Goal: Task Accomplishment & Management: Manage account settings

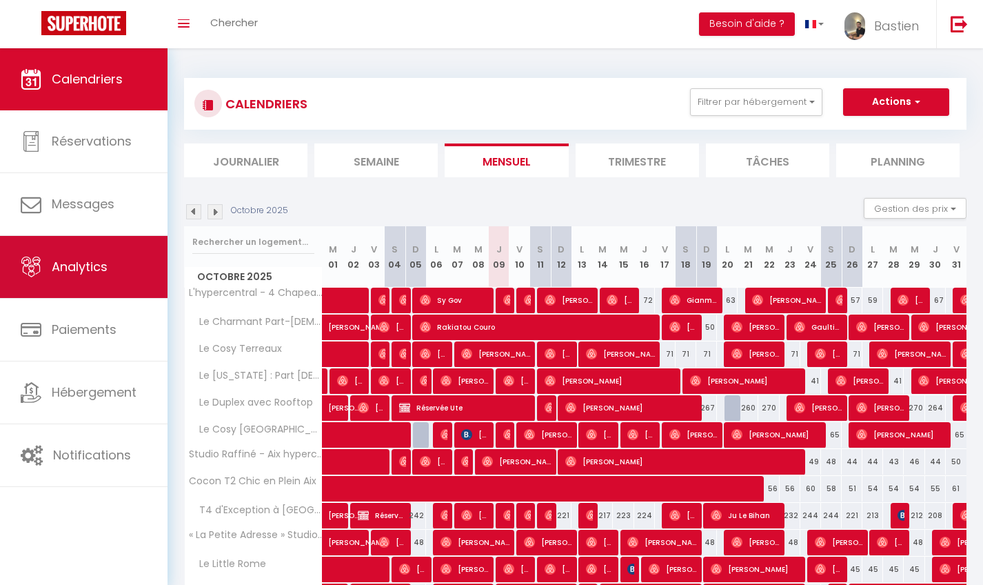
click at [136, 249] on link "Analytics" at bounding box center [84, 267] width 168 height 62
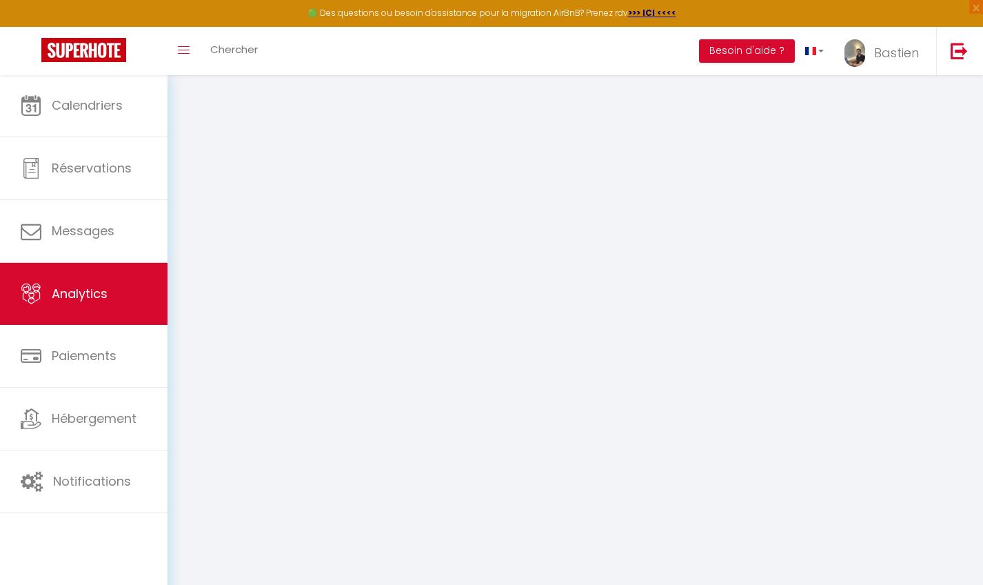
select select "2025"
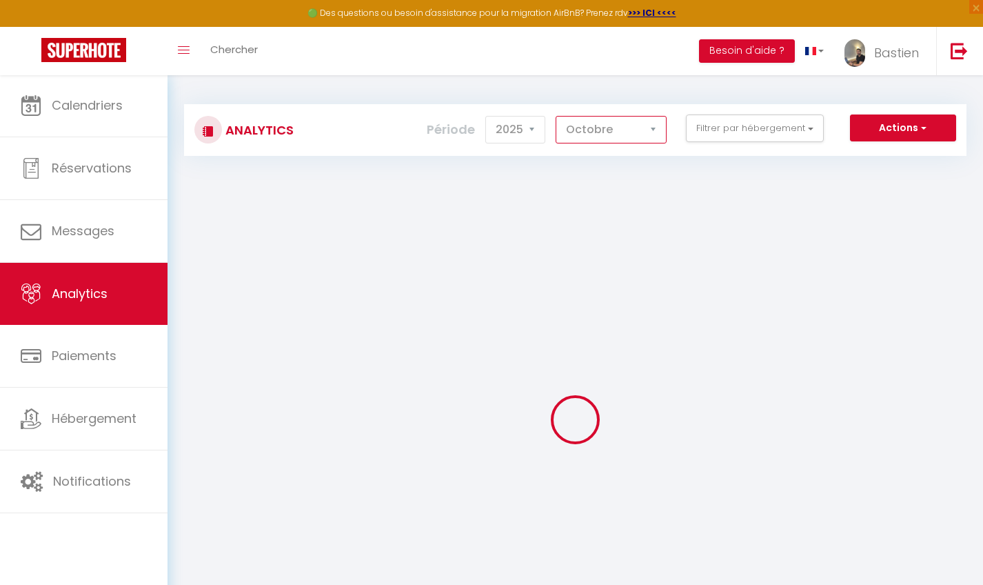
select select "9"
click at [781, 131] on button "Filtrer par hébergement" at bounding box center [755, 128] width 138 height 28
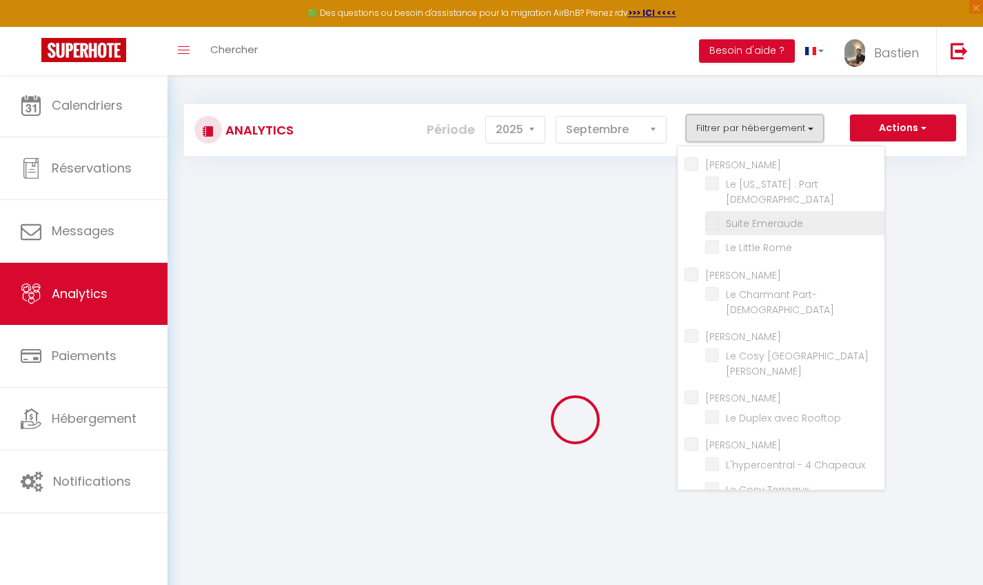
checkbox SABATINI "false"
checkbox Dieu "false"
checkbox Emeraude "false"
checkbox Rome "false"
checkbox PICARD "false"
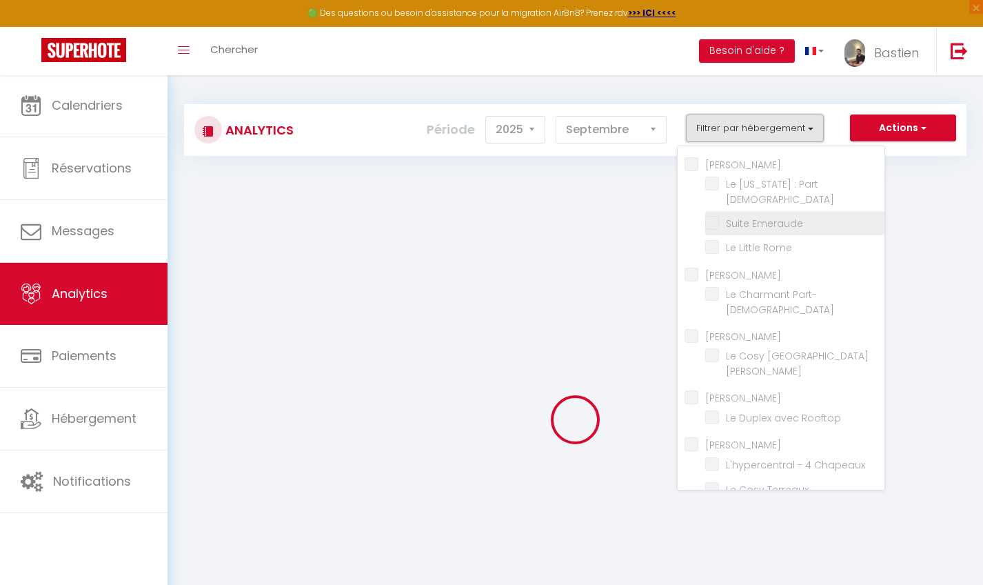
checkbox Part-Dieu "false"
checkbox CRUESO "false"
checkbox Lyon "false"
checkbox VALL "false"
checkbox Rooftop "false"
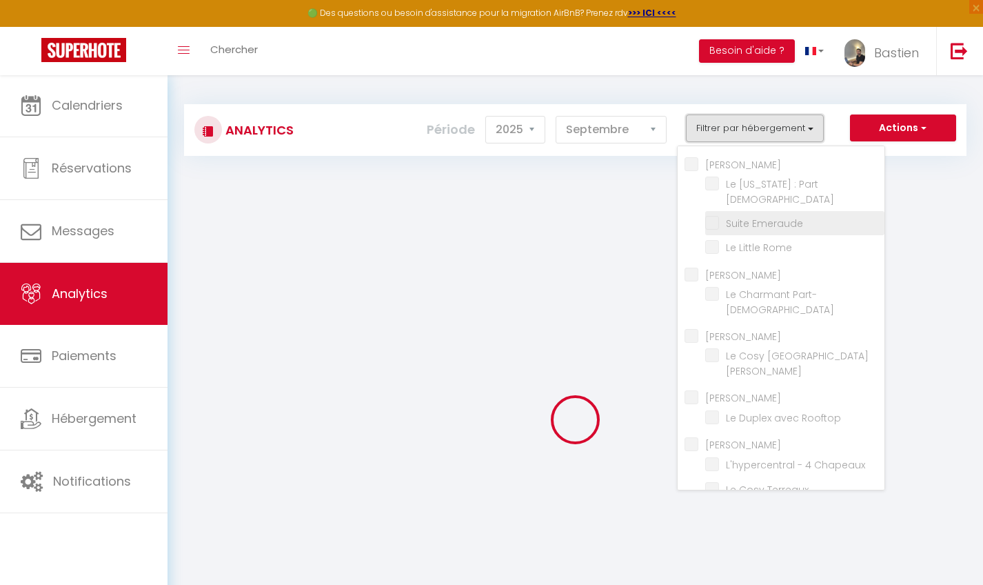
checkbox DOGLIANI "false"
checkbox Chapeaux "false"
checkbox Terreaux "false"
checkbox hypercentre "false"
checkbox Aix "false"
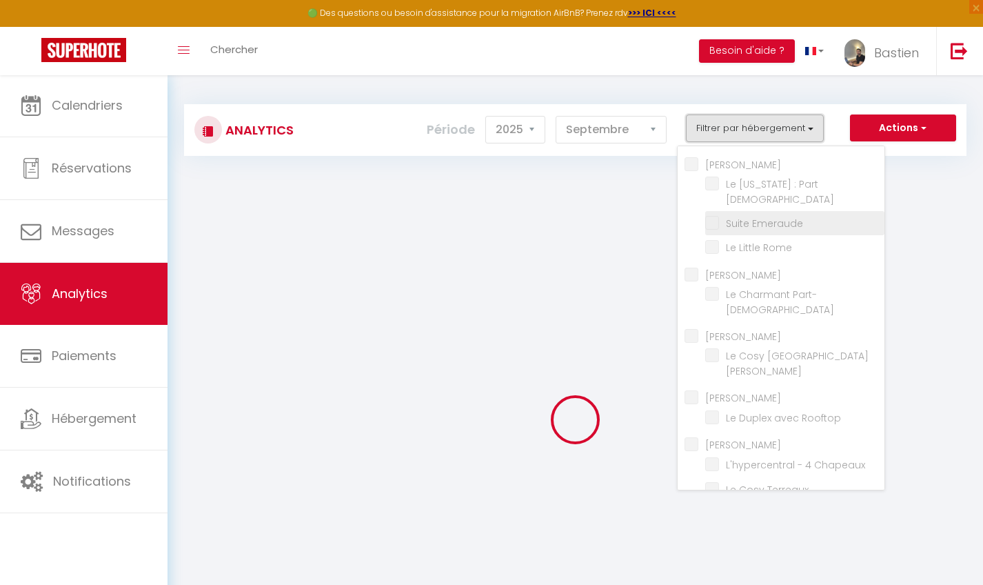
checkbox Aix "false"
checkbox Chic "false"
checkbox Secret "false"
checkbox Zen "false"
checkbox Lumière "false"
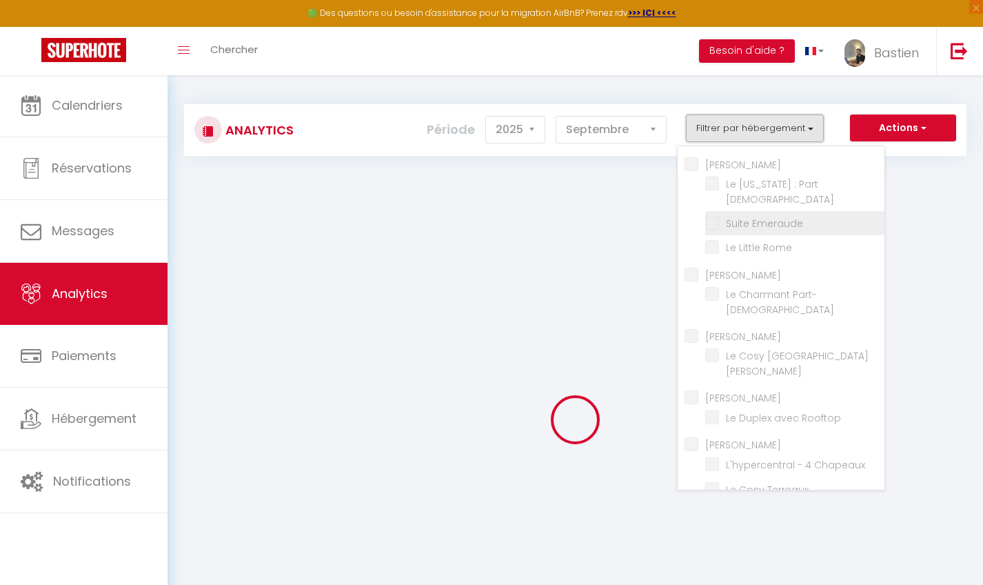
checkbox Décines "false"
checkbox Stade "false"
checkbox MEKHNACHE "false"
checkbox 3 "false"
checkbox CHENU "false"
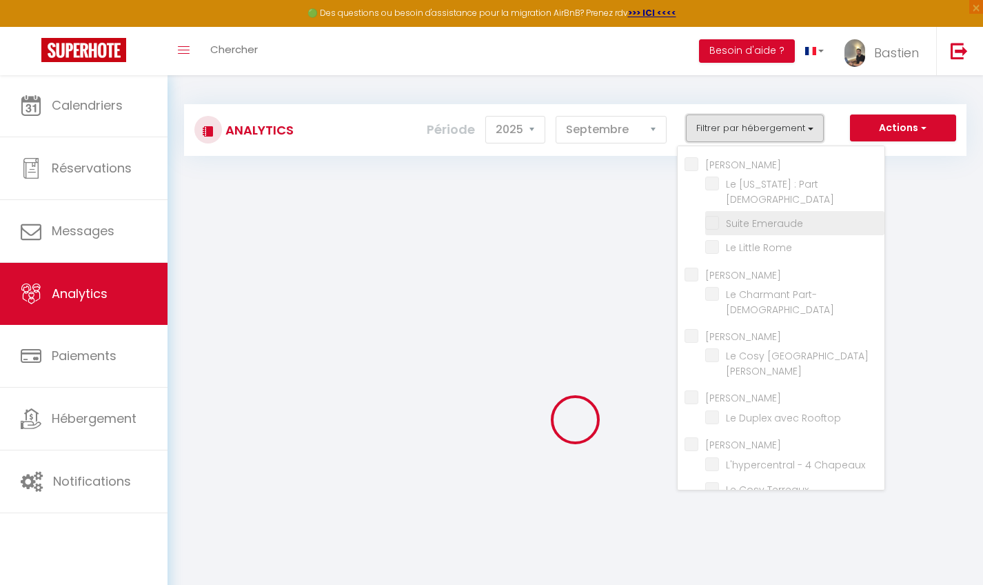
checkbox Blanc "false"
checkbox POYET "false"
checkbox Dieu "false"
checkbox GRAVELEAU "false"
checkbox raffiné "false"
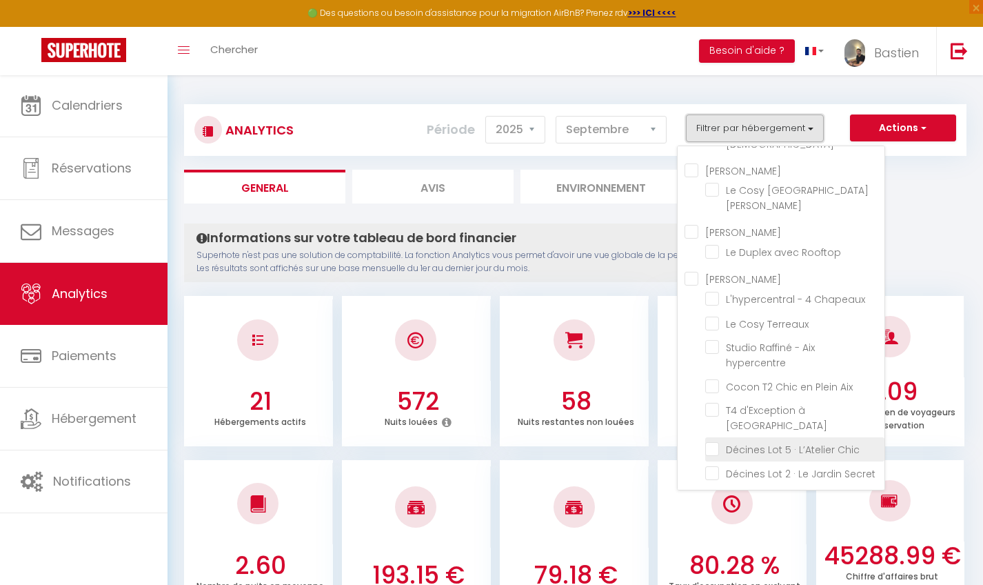
scroll to position [155, 0]
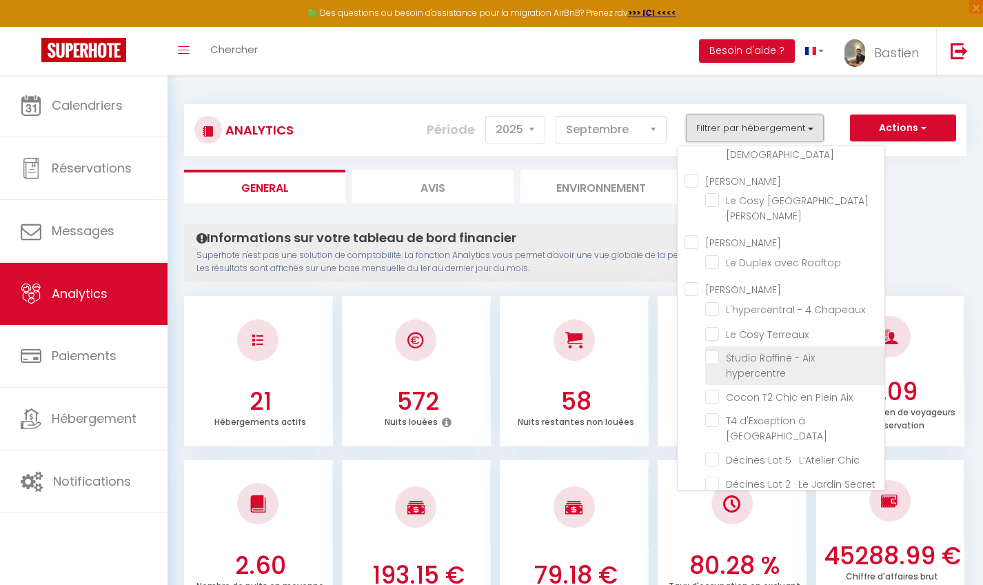
checkbox SABATINI "false"
checkbox Dieu "false"
checkbox Emeraude "false"
checkbox Rome "false"
checkbox PICARD "false"
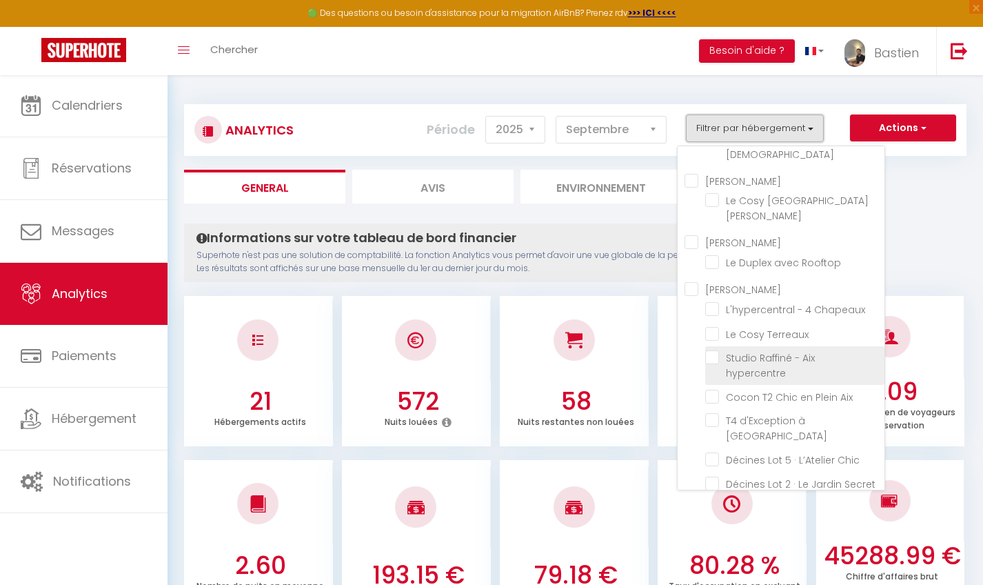
checkbox Part-Dieu "false"
checkbox CRUESO "false"
checkbox Lyon "false"
checkbox VALL "false"
checkbox Rooftop "false"
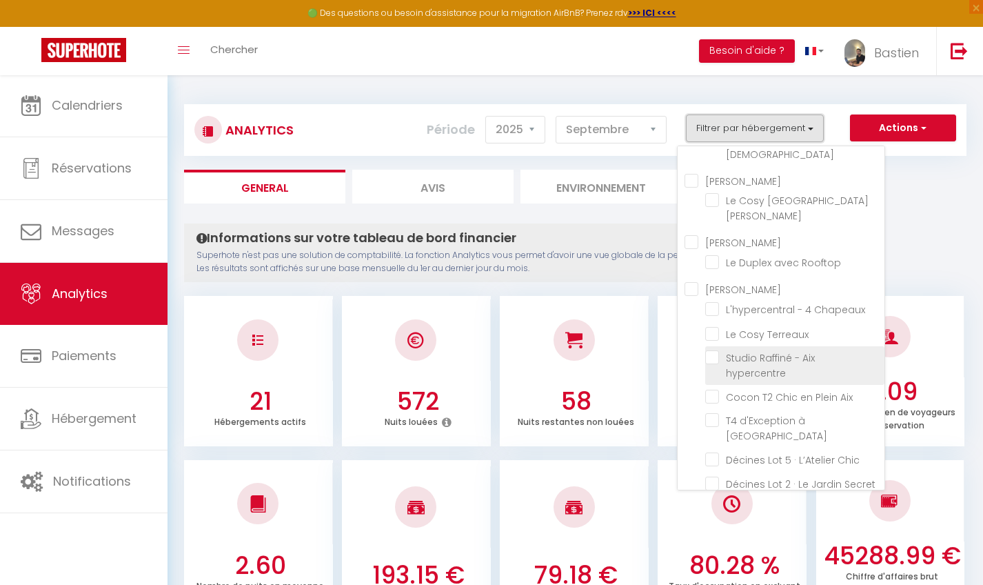
checkbox DOGLIANI "false"
checkbox Chapeaux "false"
checkbox Terreaux "false"
checkbox hypercentre "false"
checkbox Aix "false"
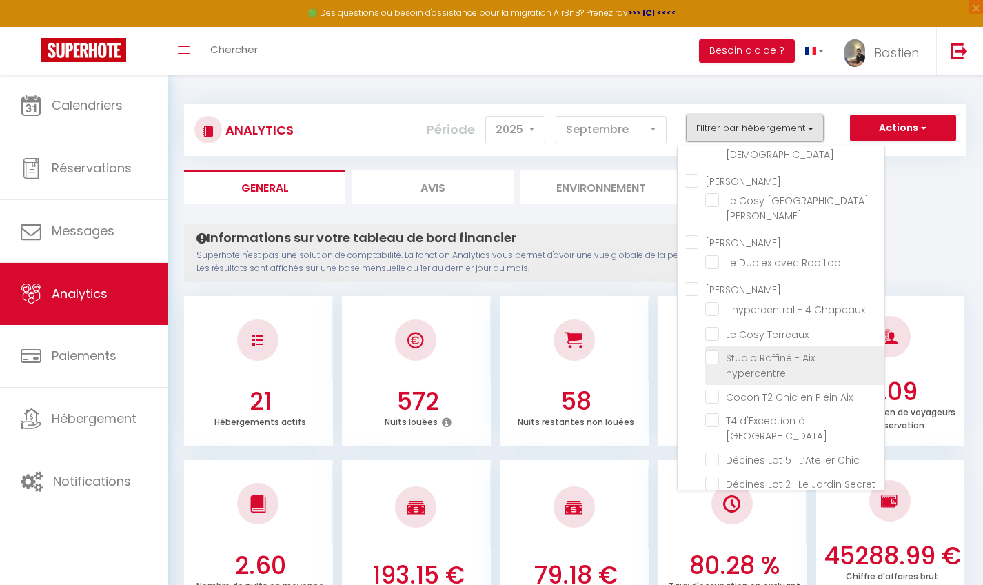
checkbox Aix "false"
checkbox Chic "false"
checkbox Secret "false"
checkbox Zen "false"
checkbox Lumière "false"
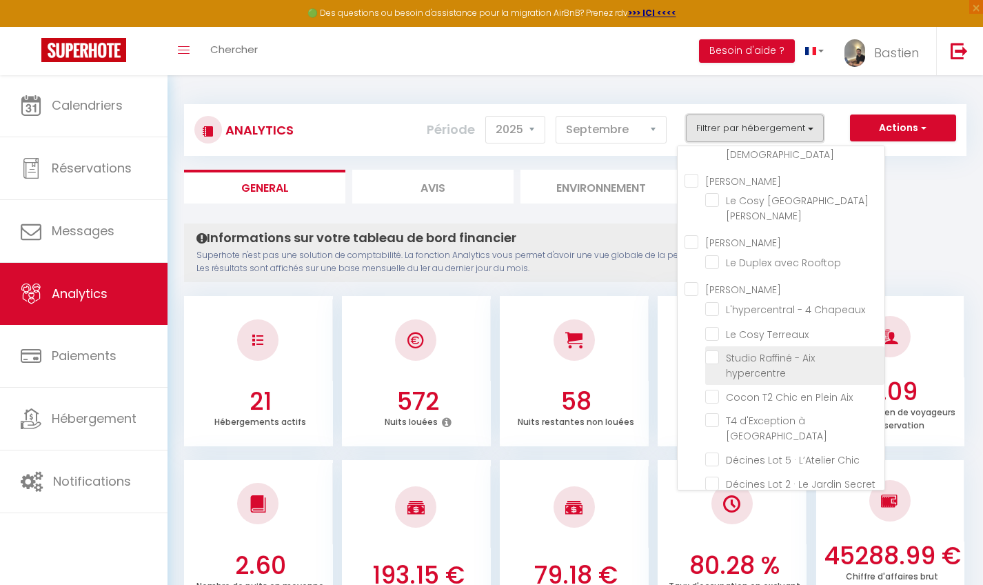
checkbox Décines "false"
checkbox Stade "false"
checkbox MEKHNACHE "false"
checkbox 3 "false"
checkbox CHENU "false"
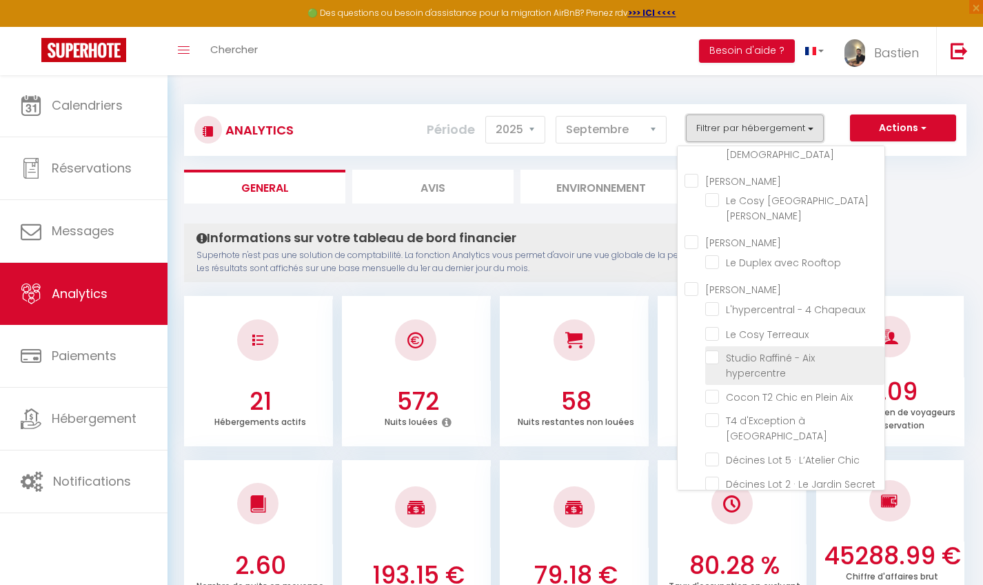
checkbox Blanc "false"
checkbox POYET "false"
checkbox Dieu "false"
checkbox GRAVELEAU "false"
checkbox raffiné "false"
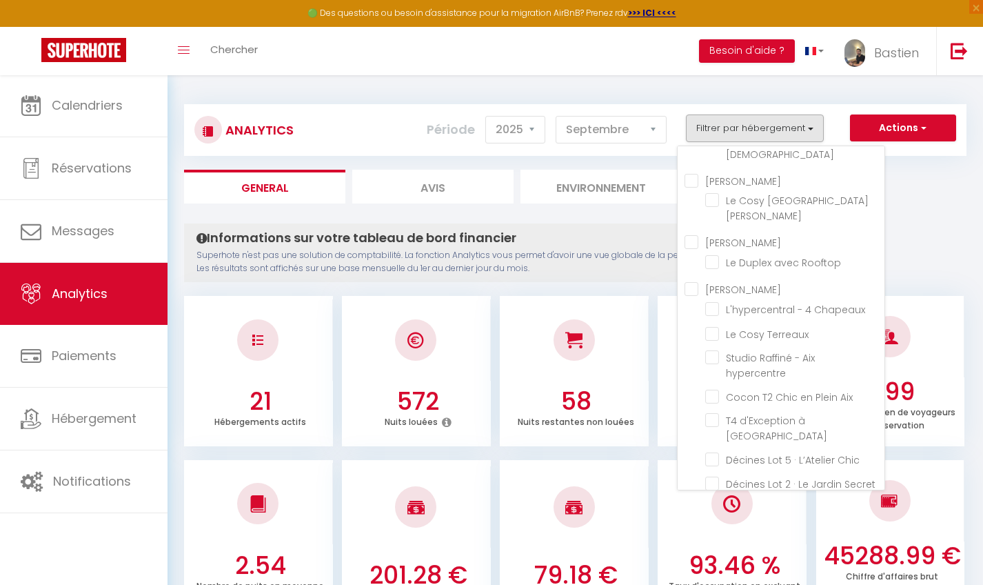
click at [696, 234] on VALL "[PERSON_NAME]" at bounding box center [785, 241] width 200 height 14
checkbox VALL "true"
checkbox Dieu "false"
checkbox Emeraude "false"
checkbox Rome "false"
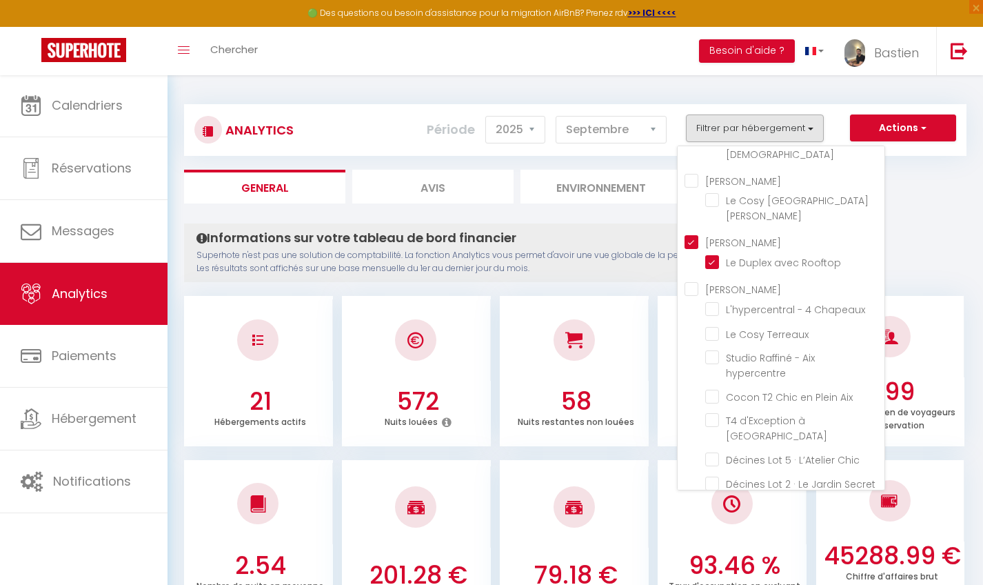
checkbox Part-Dieu "false"
checkbox Lyon "false"
checkbox Rooftop "true"
checkbox Chapeaux "false"
checkbox Terreaux "false"
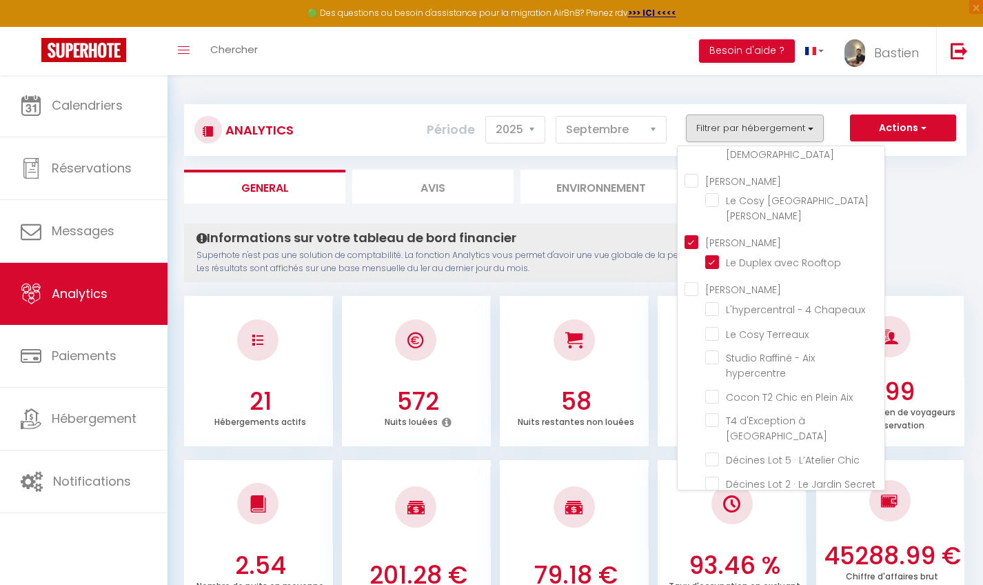
checkbox hypercentre "false"
checkbox Aix "false"
checkbox Chic "false"
checkbox Secret "false"
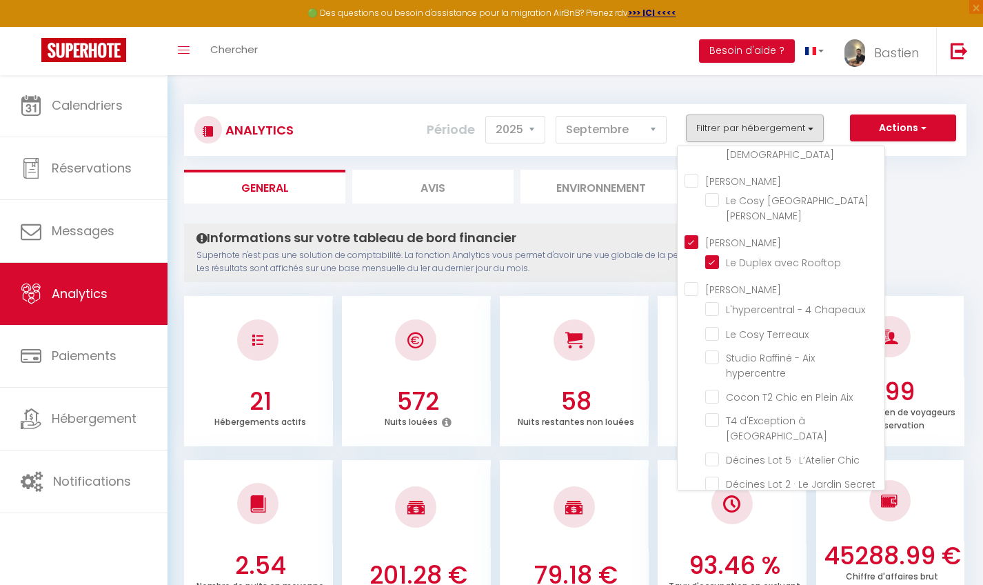
checkbox Zen "false"
checkbox Lumière "false"
checkbox Décines "false"
checkbox Stade "false"
checkbox 3 "false"
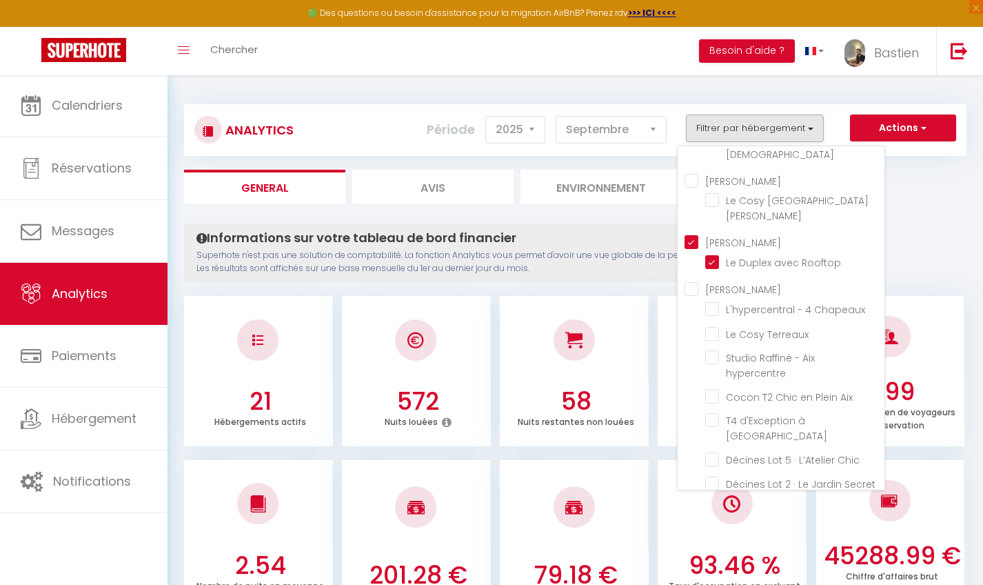
checkbox Blanc "false"
checkbox Dieu "false"
checkbox raffiné "false"
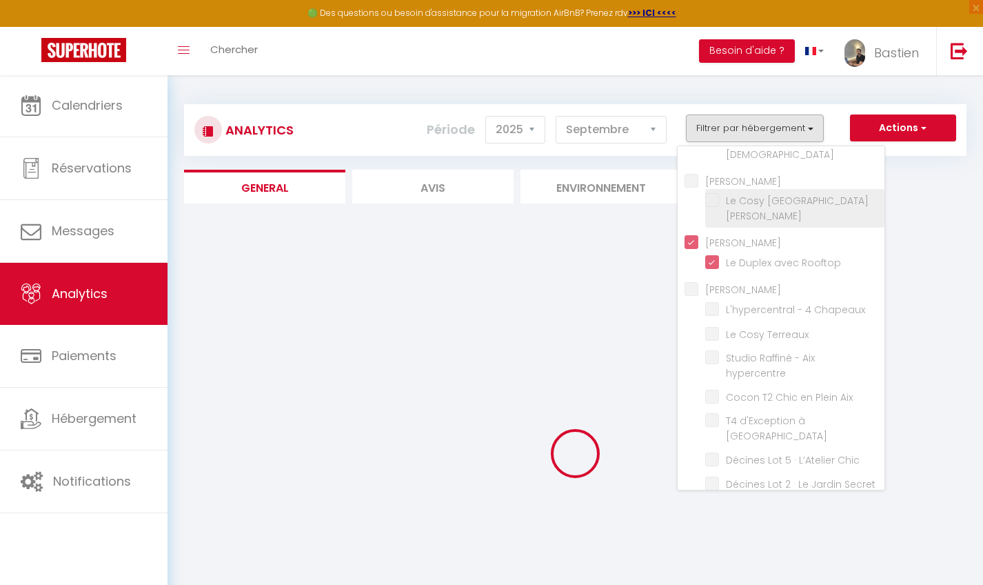
checkbox Dieu "false"
checkbox Emeraude "false"
checkbox Rome "false"
checkbox Part-Dieu "false"
checkbox Lyon "false"
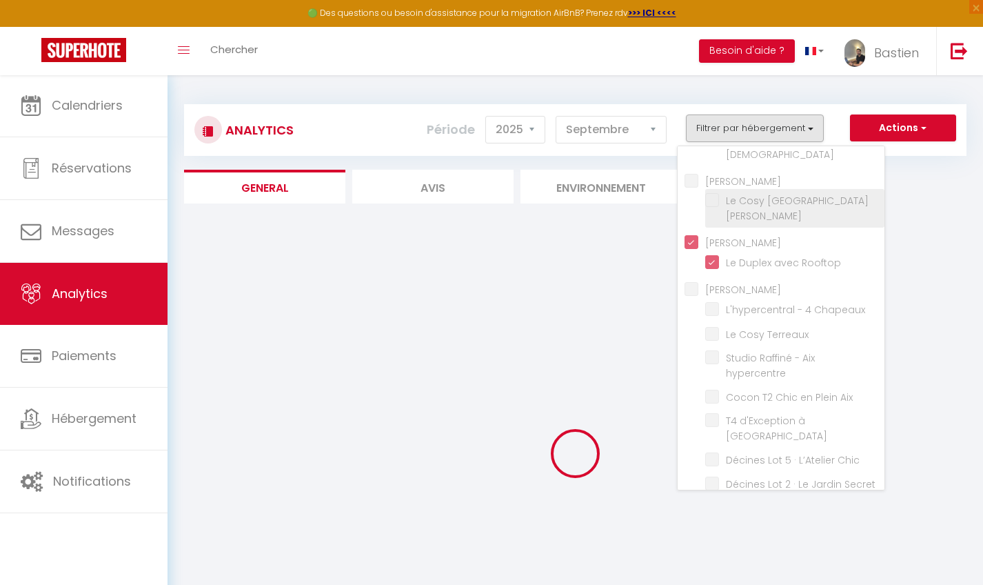
checkbox Chapeaux "false"
checkbox Terreaux "false"
checkbox hypercentre "false"
checkbox Aix "false"
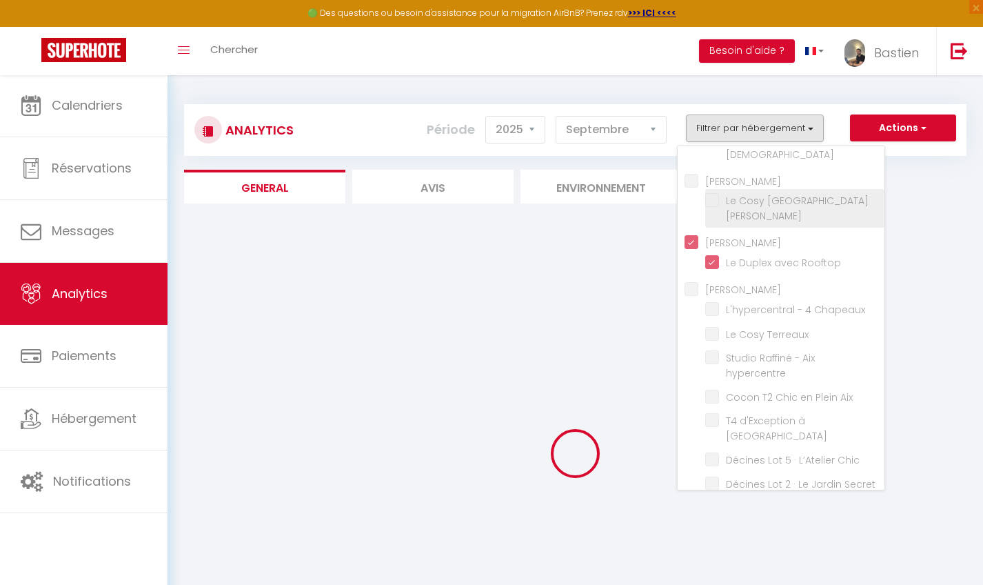
checkbox Chic "false"
checkbox Secret "false"
checkbox Zen "false"
checkbox Lumière "false"
checkbox Décines "false"
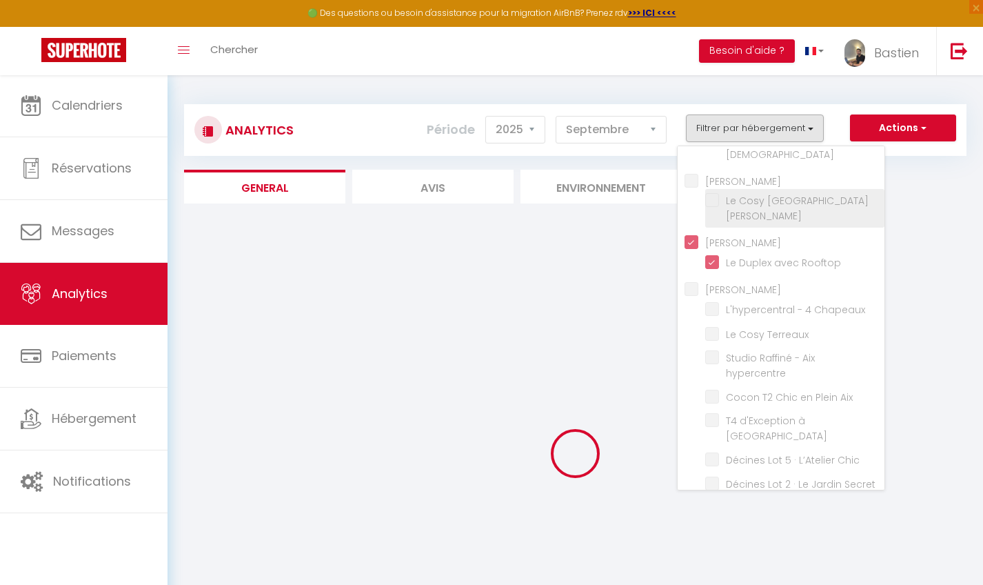
checkbox Stade "false"
checkbox 3 "false"
checkbox Blanc "false"
checkbox Dieu "false"
checkbox raffiné "false"
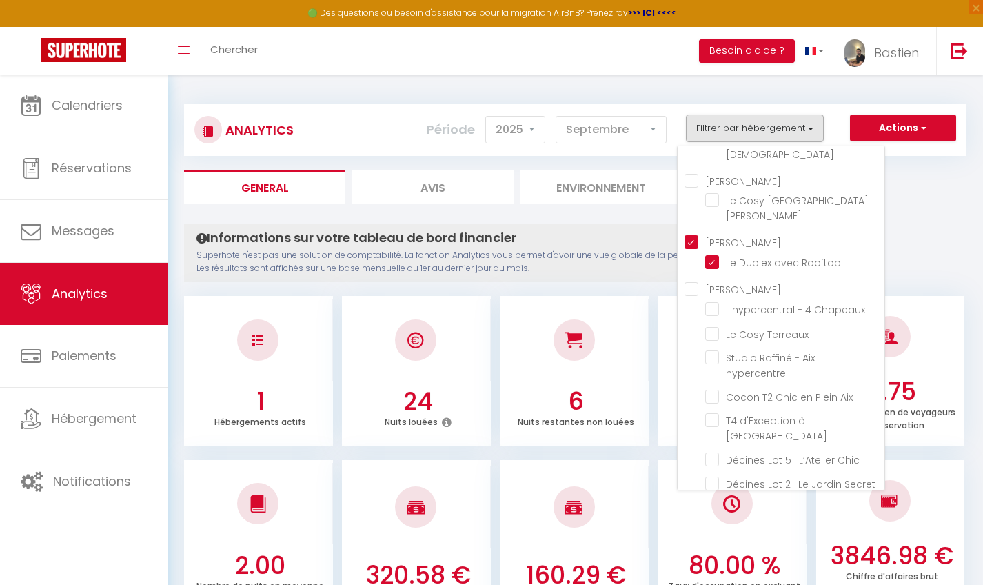
click at [775, 125] on button "Filtrer par hébergement" at bounding box center [755, 128] width 138 height 28
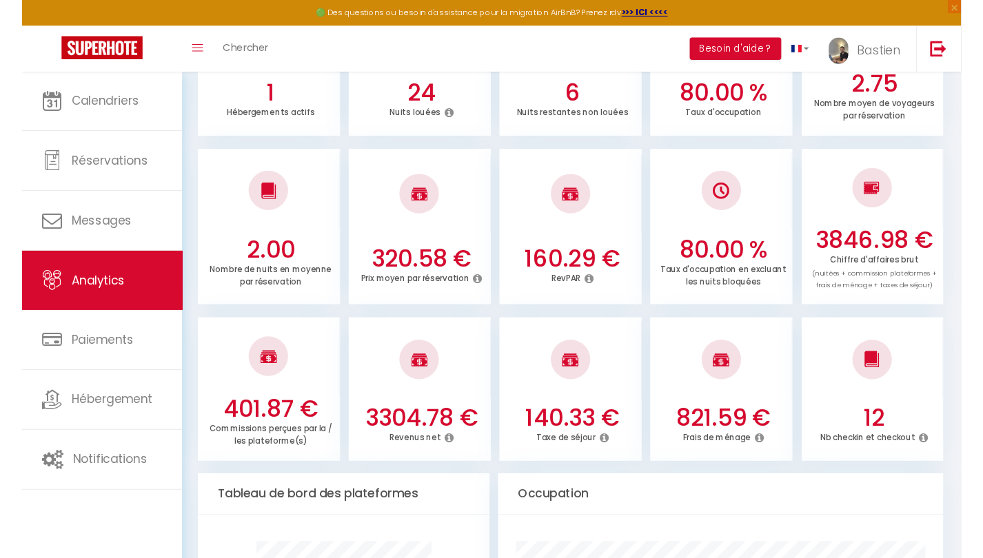
scroll to position [325, 0]
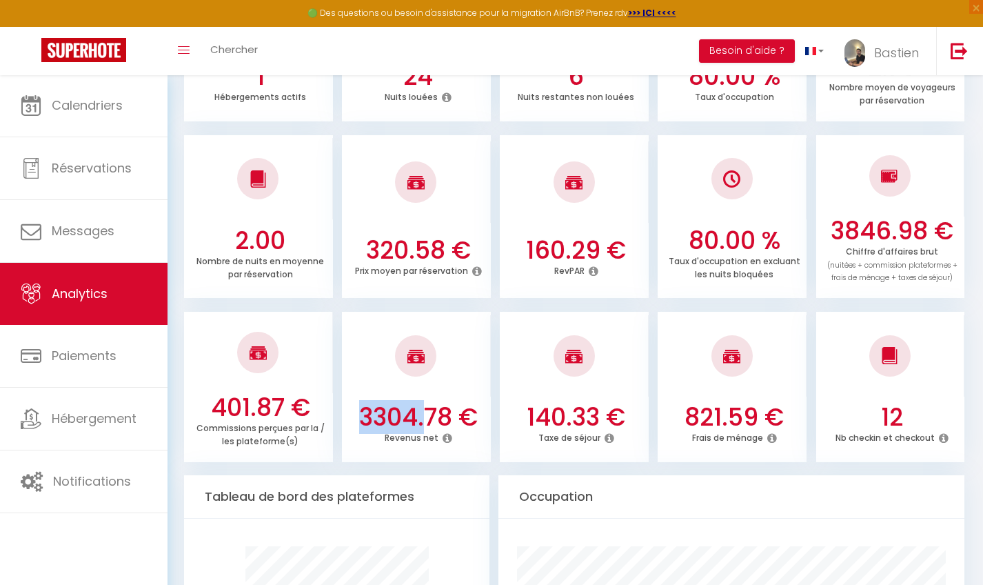
drag, startPoint x: 361, startPoint y: 409, endPoint x: 424, endPoint y: 409, distance: 63.4
click at [424, 409] on h3 "3304.78 €" at bounding box center [419, 417] width 138 height 29
click at [457, 315] on div at bounding box center [416, 355] width 149 height 81
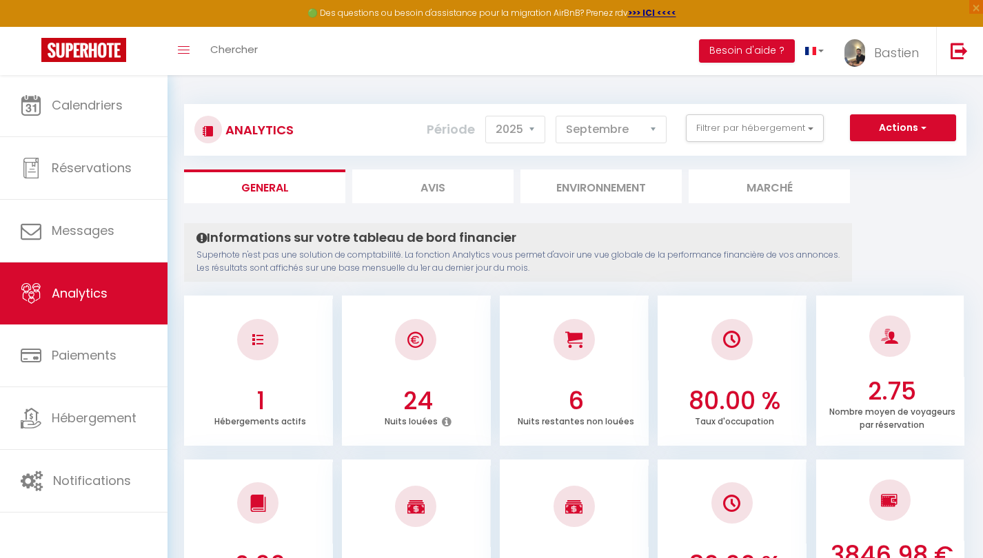
scroll to position [0, 0]
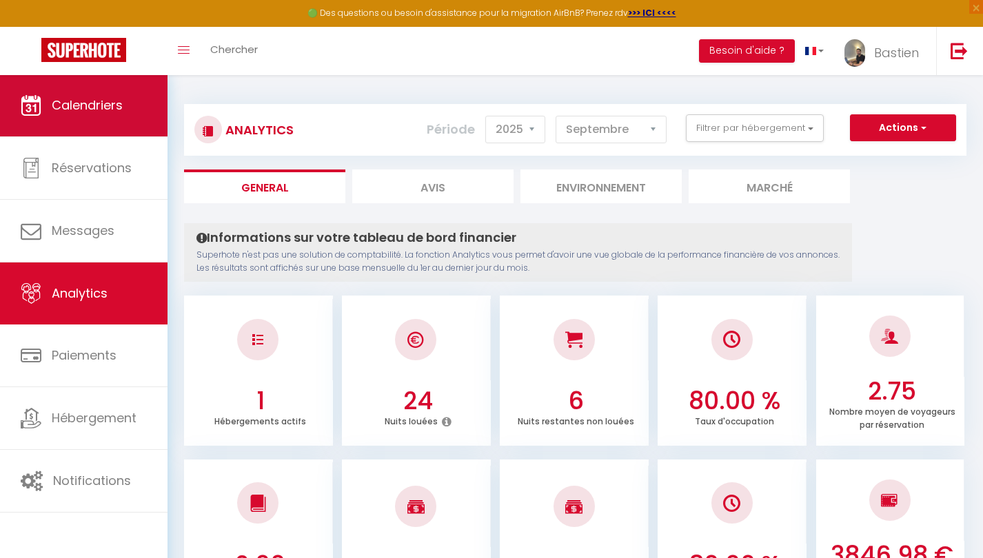
click at [124, 101] on link "Calendriers" at bounding box center [84, 105] width 168 height 62
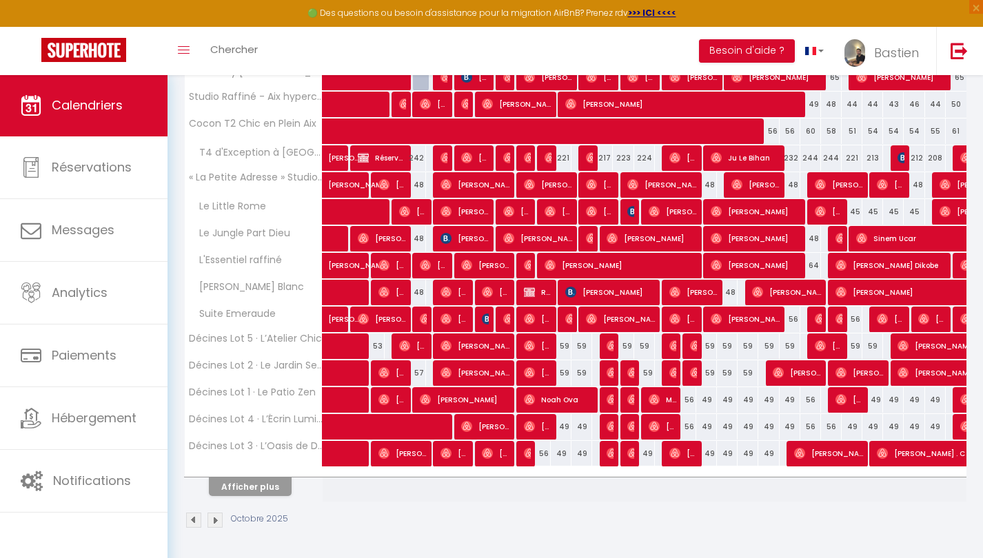
scroll to position [383, 0]
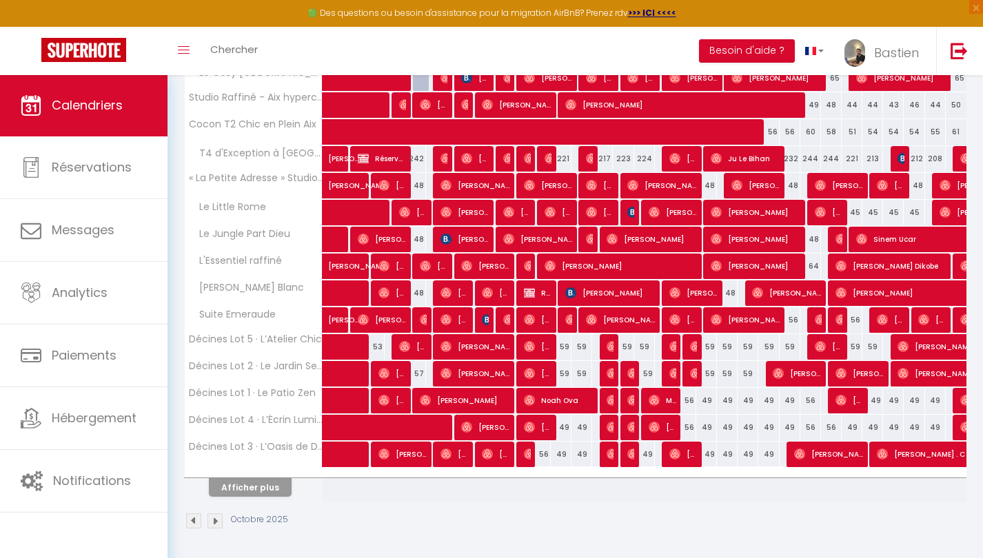
click at [193, 517] on img at bounding box center [193, 521] width 15 height 15
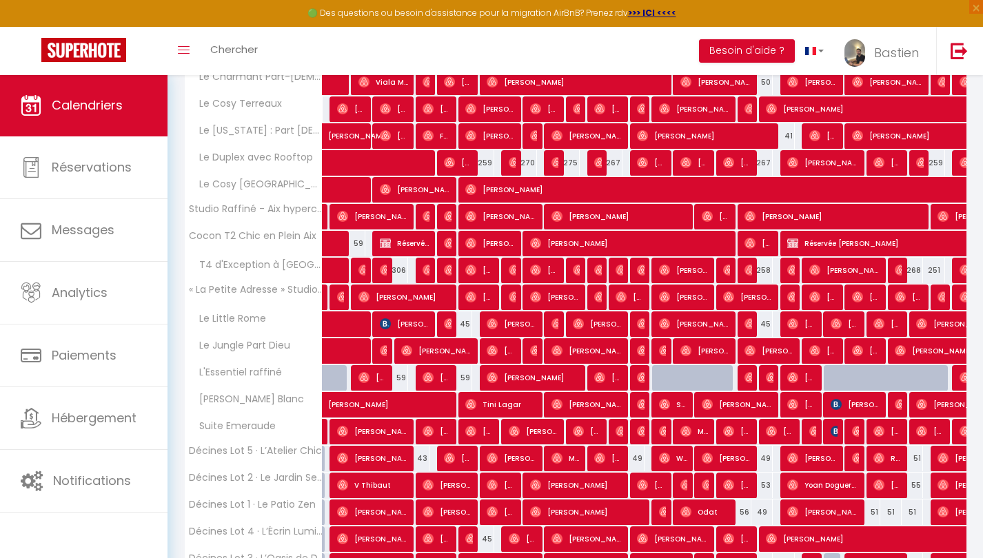
scroll to position [268, 0]
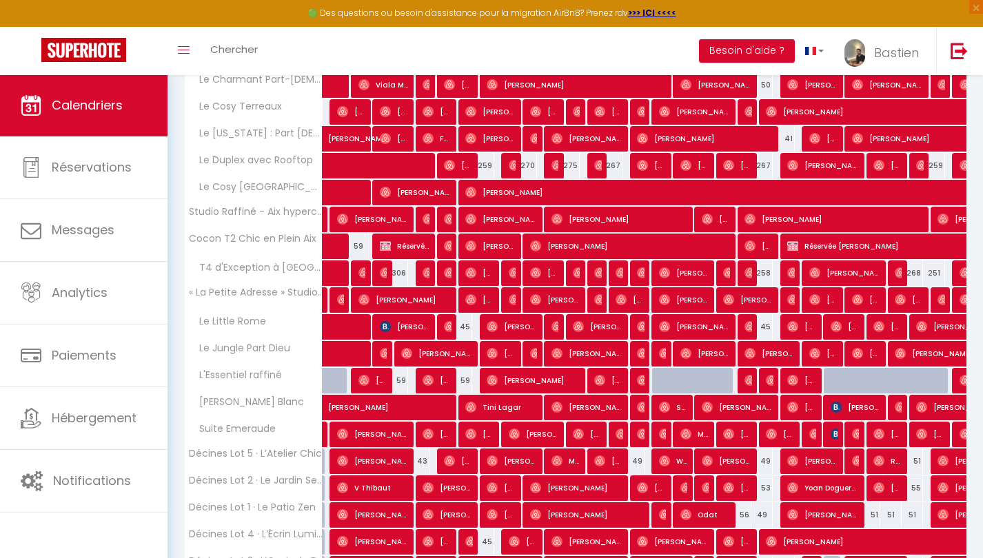
click at [420, 172] on span at bounding box center [416, 166] width 159 height 26
select select "OK"
select select "0"
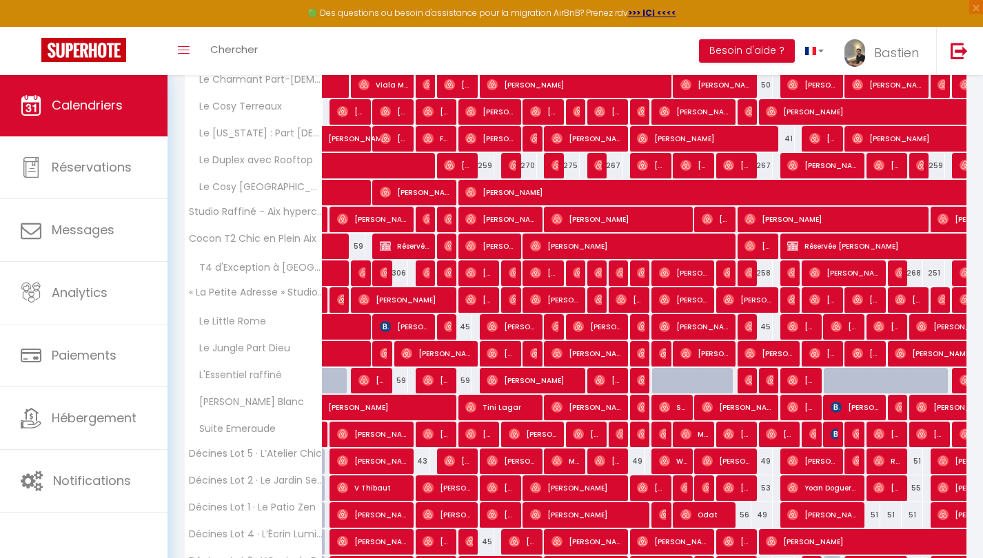
select select "1"
select select
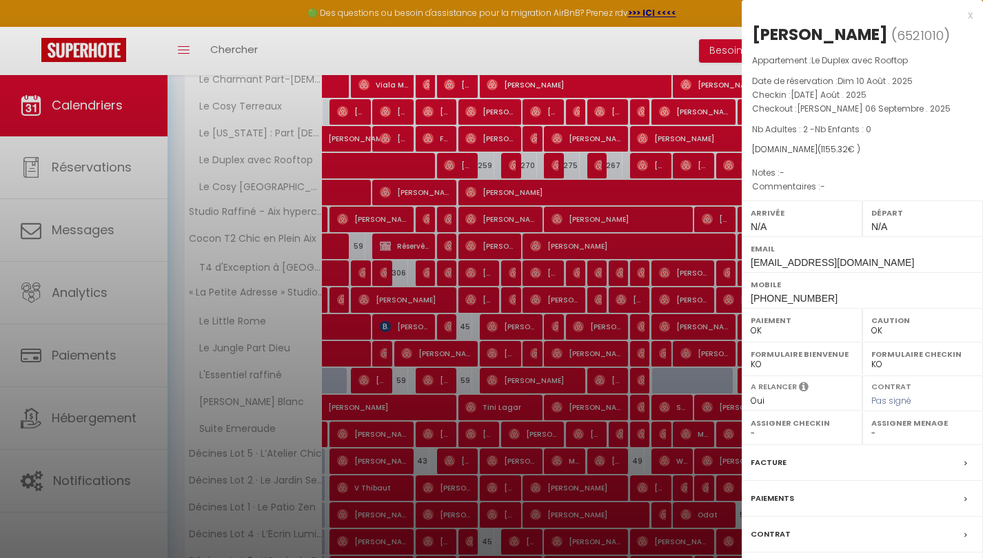
click at [861, 12] on div "x [PERSON_NAME] ( 6521010 ) Appartement : Le Duplex avec Rooftop Date de réserv…" at bounding box center [862, 321] width 241 height 643
click at [861, 15] on div "x" at bounding box center [857, 15] width 231 height 17
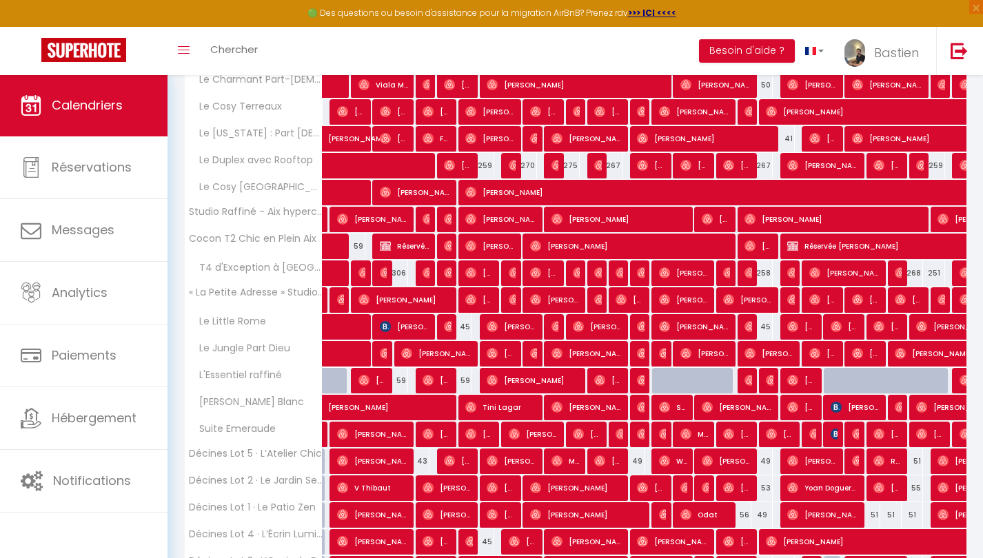
scroll to position [268, 2]
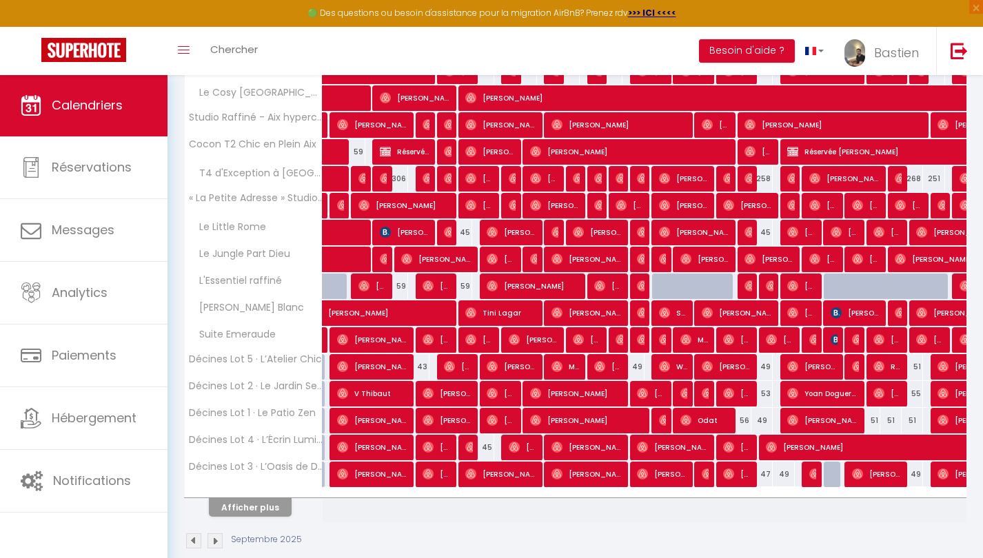
click at [194, 524] on img at bounding box center [193, 541] width 15 height 15
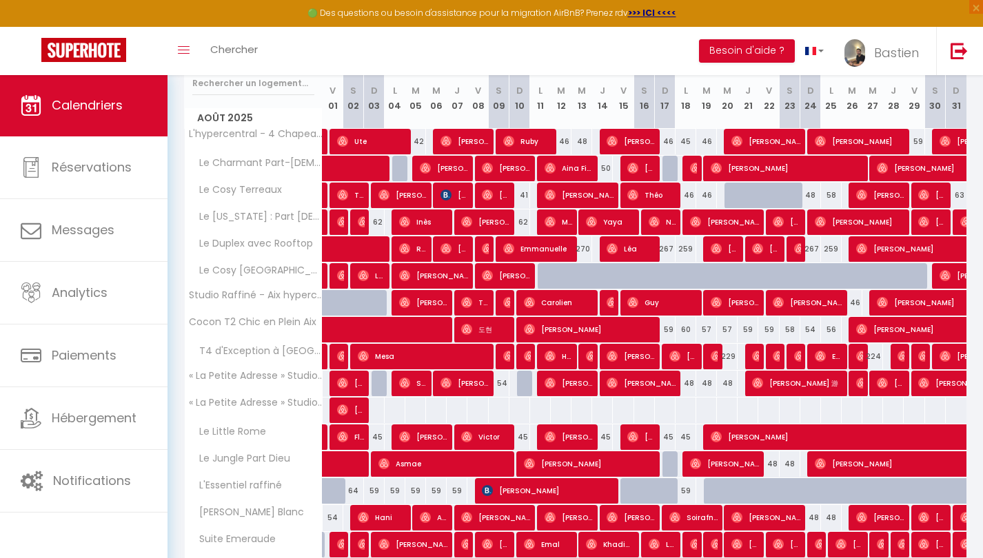
scroll to position [193, 0]
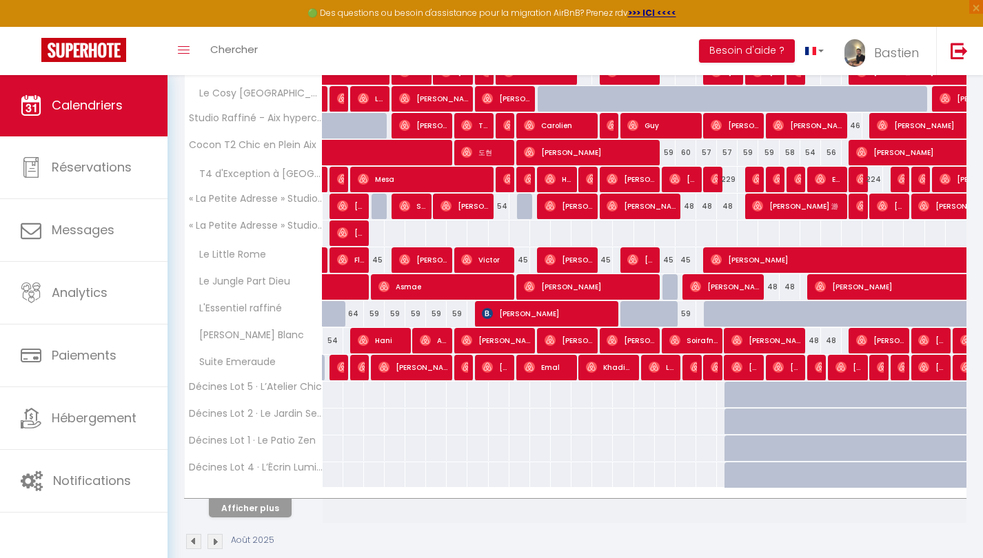
click at [217, 524] on img at bounding box center [215, 541] width 15 height 15
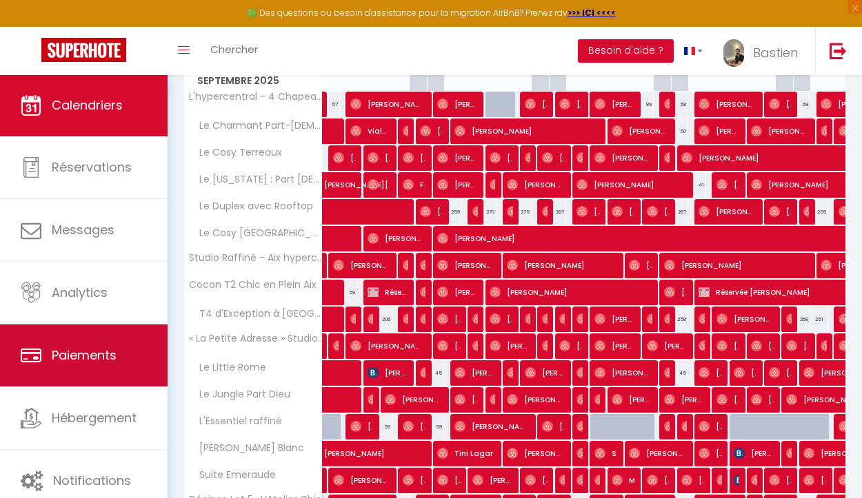
scroll to position [240, 0]
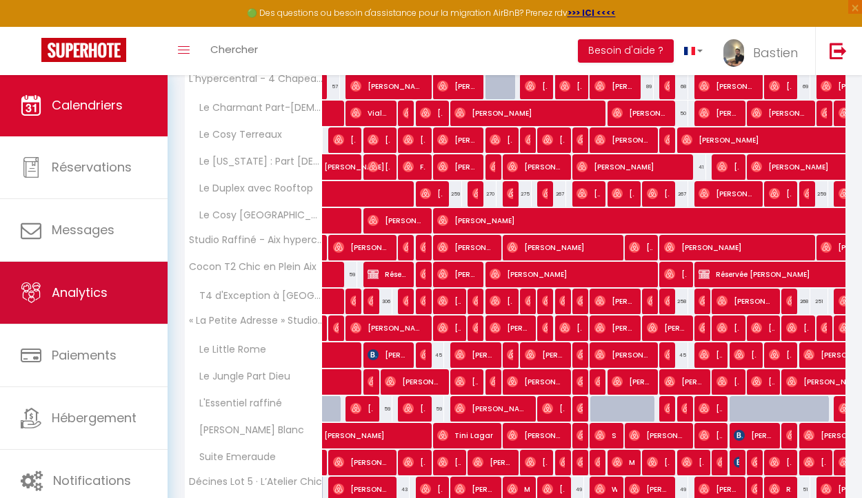
click at [108, 299] on link "Analytics" at bounding box center [84, 293] width 168 height 62
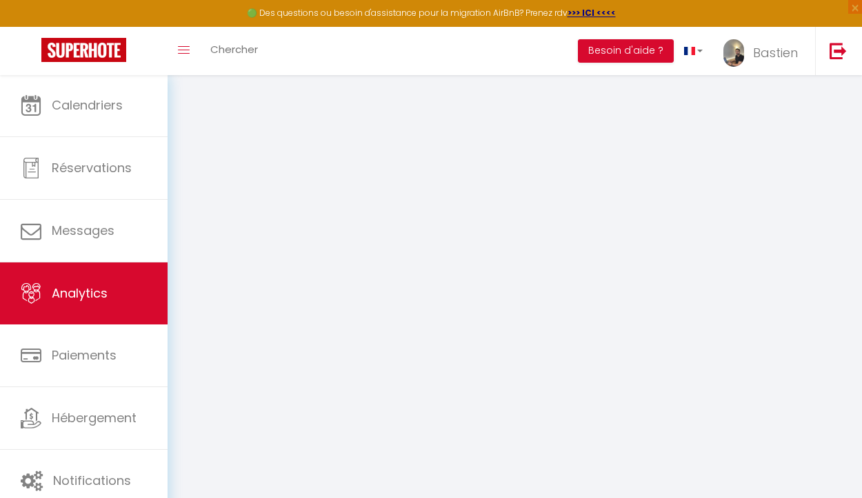
select select "2025"
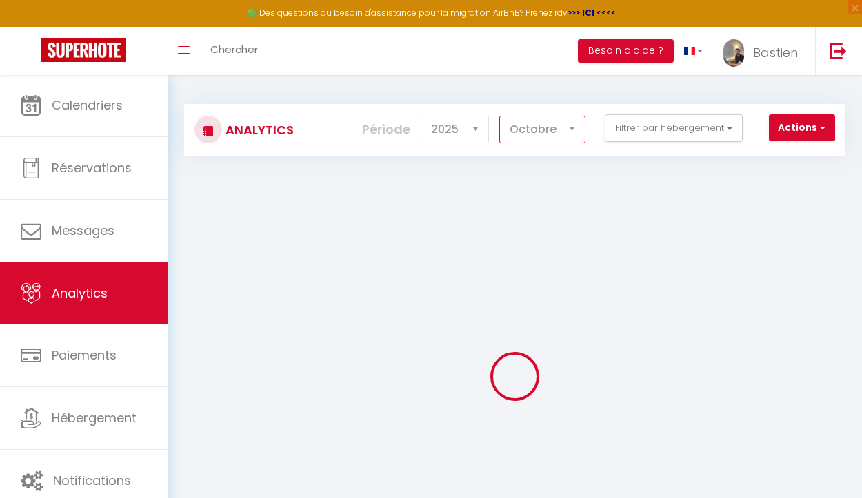
select select "9"
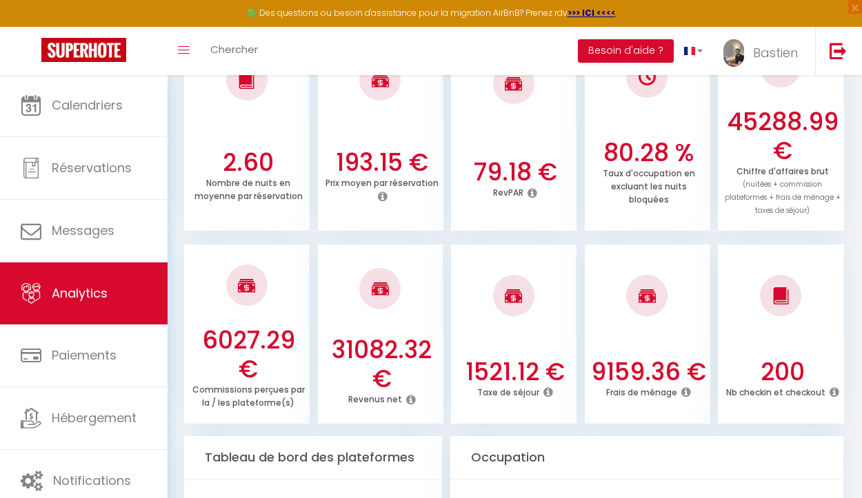
scroll to position [447, 0]
checkbox SABATINI "false"
checkbox Dieu "false"
checkbox Emeraude "false"
checkbox Rome "false"
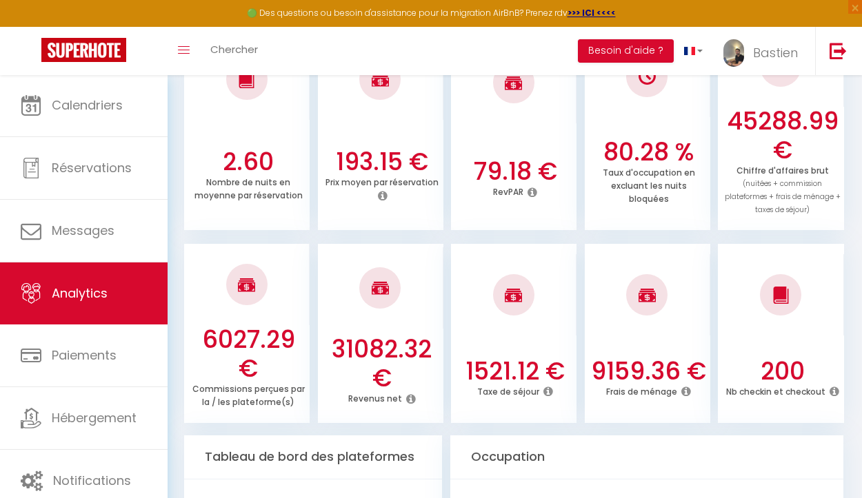
checkbox PICARD "false"
checkbox Part-Dieu "false"
checkbox CRUESO "false"
checkbox Lyon "false"
checkbox VALL "false"
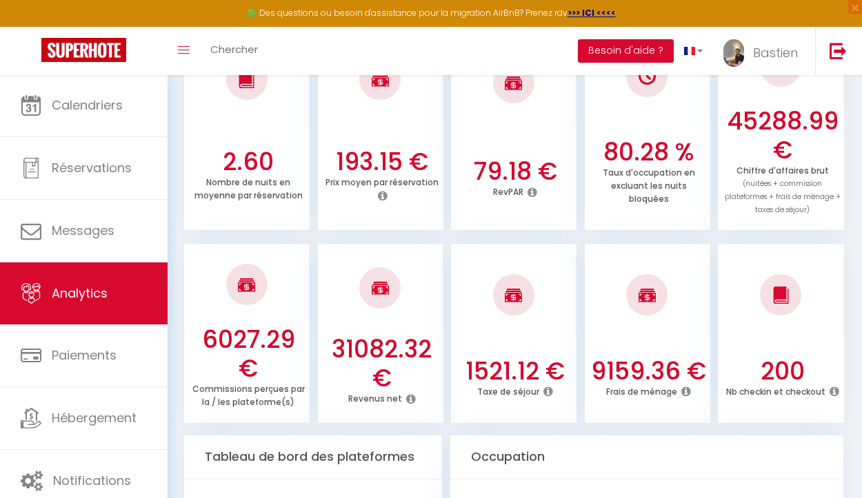
checkbox Rooftop "false"
checkbox DOGLIANI "false"
checkbox Chapeaux "false"
checkbox Terreaux "false"
checkbox hypercentre "false"
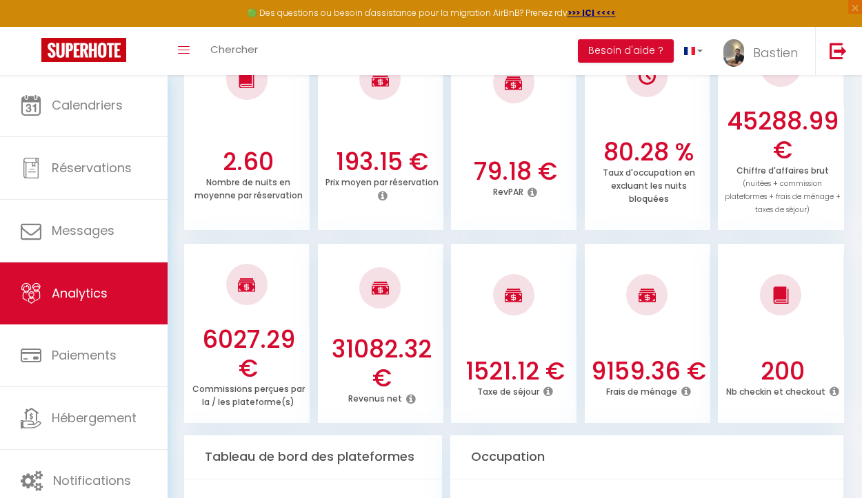
checkbox Aix "false"
checkbox Chic "false"
checkbox Secret "false"
checkbox Zen "false"
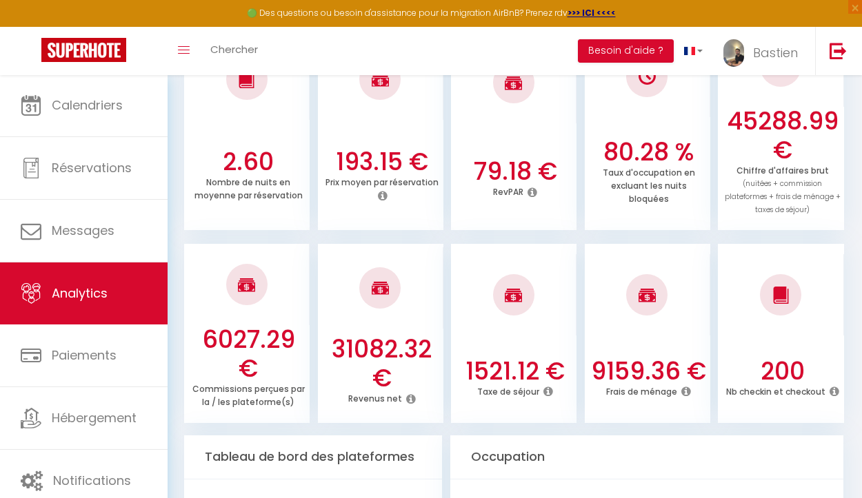
checkbox Lumière "false"
checkbox Décines "false"
checkbox Stade "false"
checkbox MEKHNACHE "false"
checkbox 3 "false"
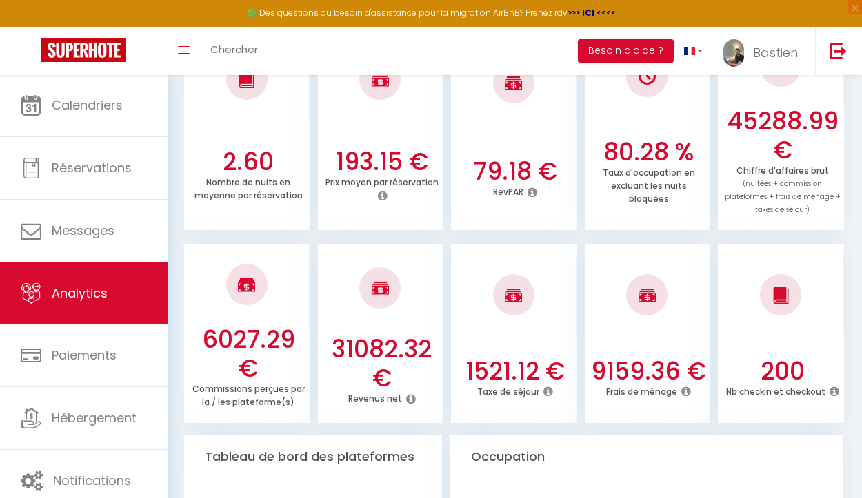
checkbox CHENU "false"
checkbox Blanc "false"
checkbox POYET "false"
checkbox Dieu "false"
checkbox GRAVELEAU "false"
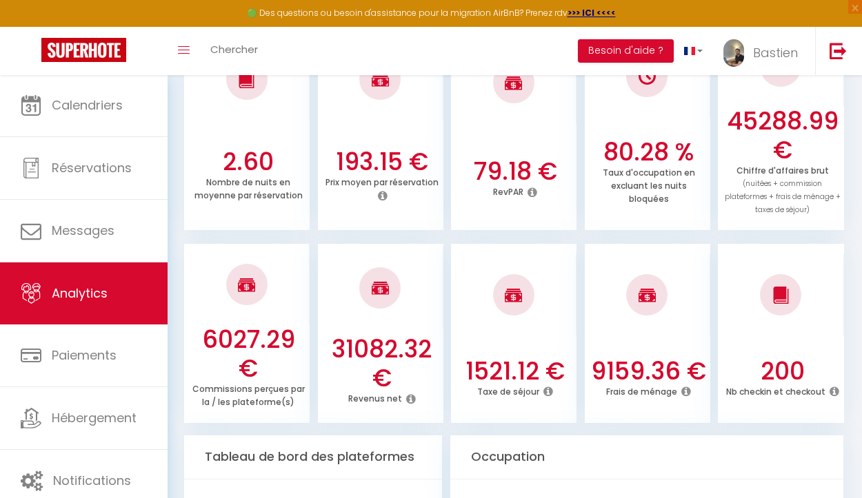
checkbox raffiné "false"
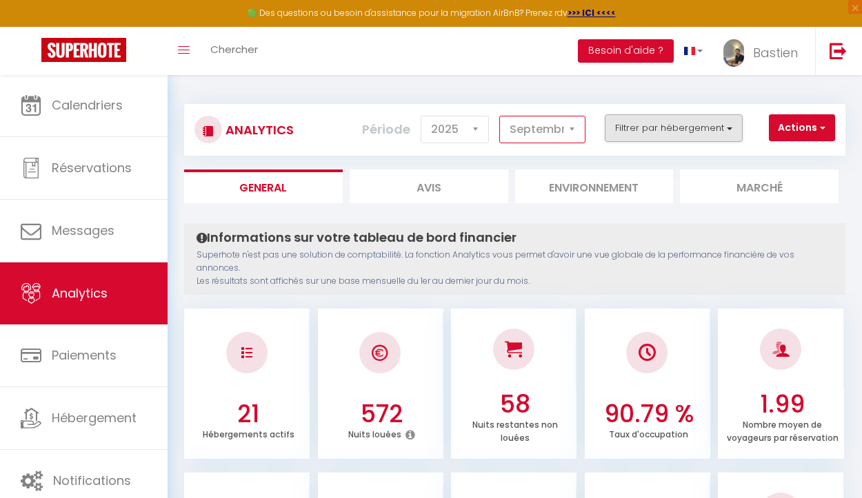
scroll to position [0, 0]
click at [672, 124] on button "Filtrer par hébergement" at bounding box center [674, 128] width 138 height 28
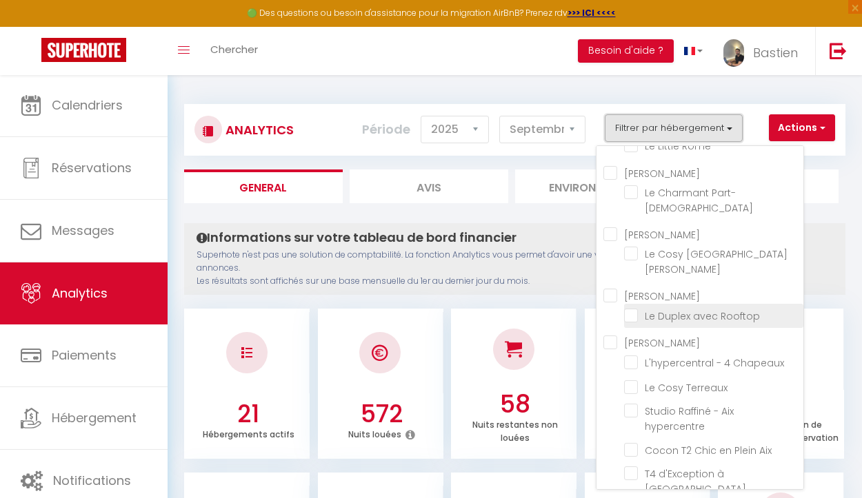
scroll to position [102, 0]
click at [616, 288] on VALL "[PERSON_NAME]" at bounding box center [703, 295] width 200 height 14
checkbox VALL "true"
checkbox Dieu "false"
checkbox Emeraude "false"
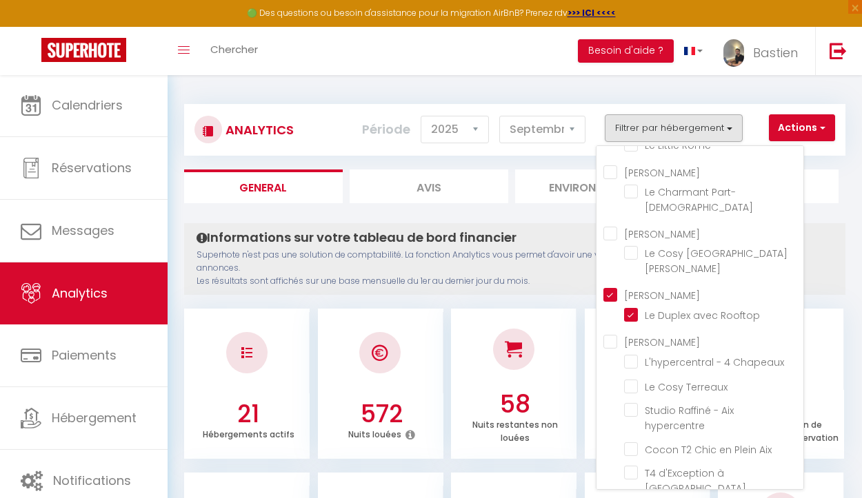
checkbox Rome "false"
checkbox Part-Dieu "false"
checkbox Lyon "false"
checkbox Rooftop "true"
checkbox Chapeaux "false"
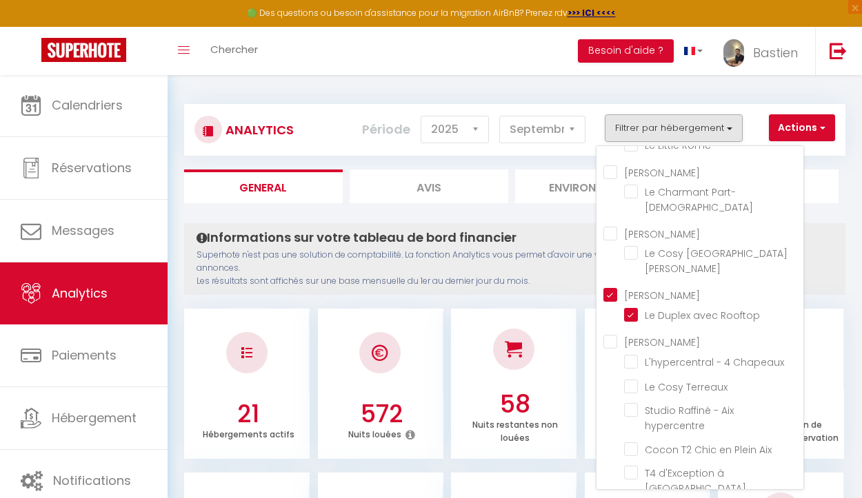
checkbox Terreaux "false"
checkbox hypercentre "false"
checkbox Aix "false"
checkbox Chic "false"
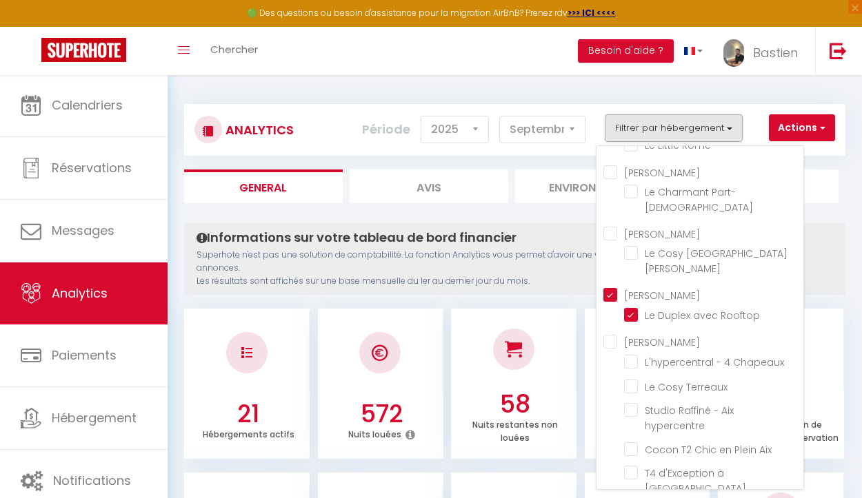
checkbox Secret "false"
checkbox Zen "false"
checkbox Lumière "false"
checkbox Décines "false"
checkbox Stade "false"
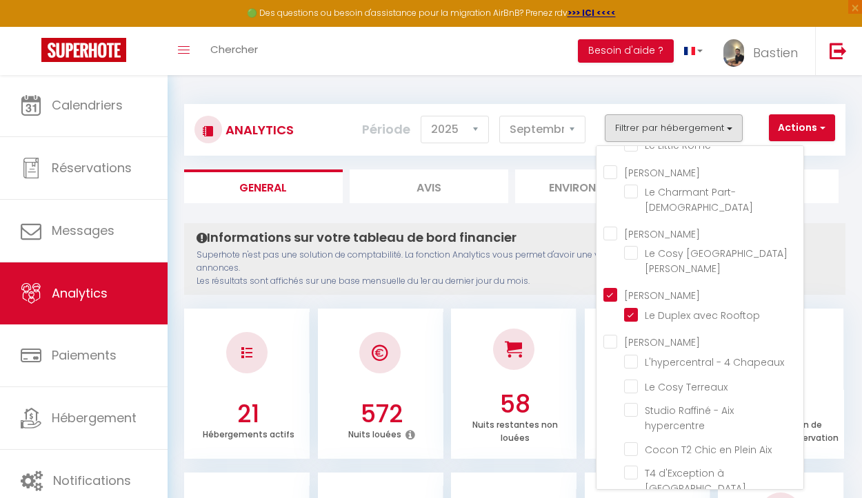
checkbox 3 "false"
checkbox Blanc "false"
checkbox Dieu "false"
checkbox raffiné "false"
checkbox Dieu "false"
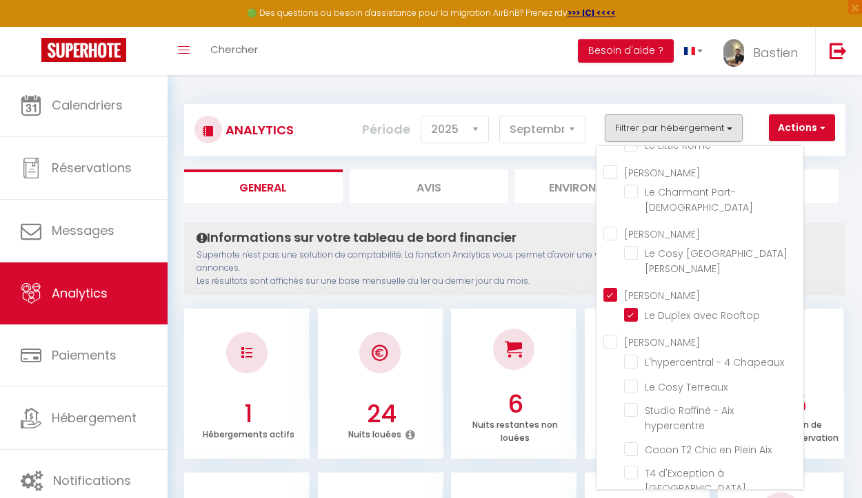
checkbox Emeraude "false"
checkbox Rome "false"
checkbox Part-Dieu "false"
checkbox Lyon "false"
checkbox Chapeaux "false"
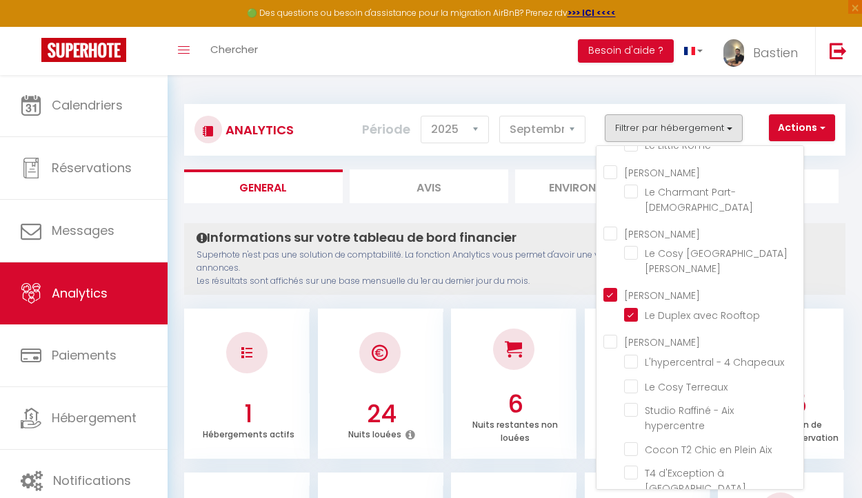
checkbox Terreaux "false"
checkbox hypercentre "false"
checkbox Aix "false"
checkbox Chic "false"
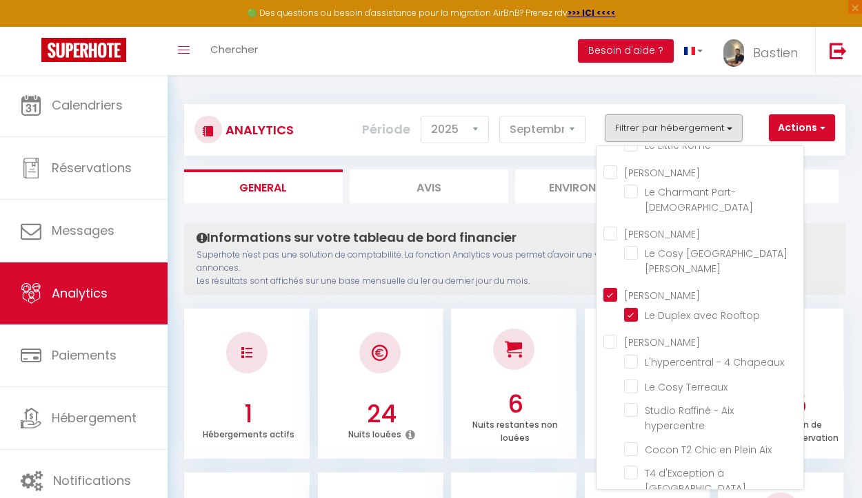
checkbox Secret "false"
checkbox Zen "false"
checkbox Lumière "false"
checkbox Décines "false"
checkbox Stade "false"
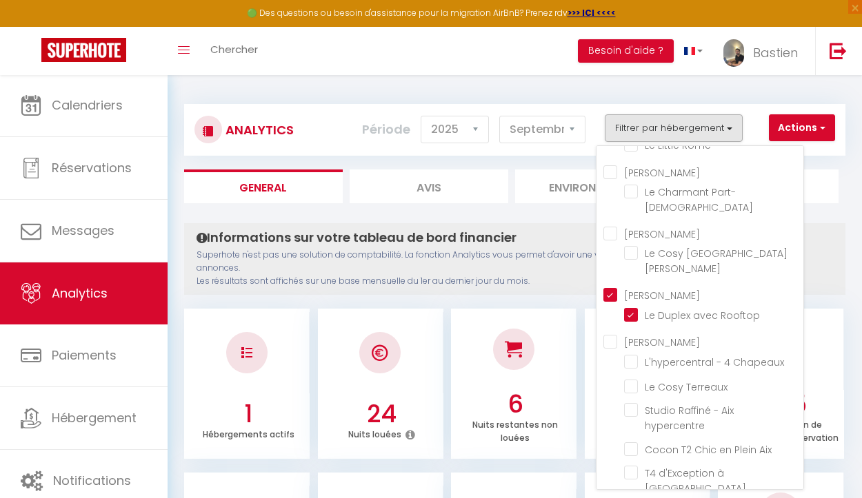
checkbox 3 "false"
checkbox Blanc "false"
checkbox Dieu "false"
checkbox raffiné "false"
click at [700, 130] on button "Filtrer par hébergement" at bounding box center [674, 128] width 138 height 28
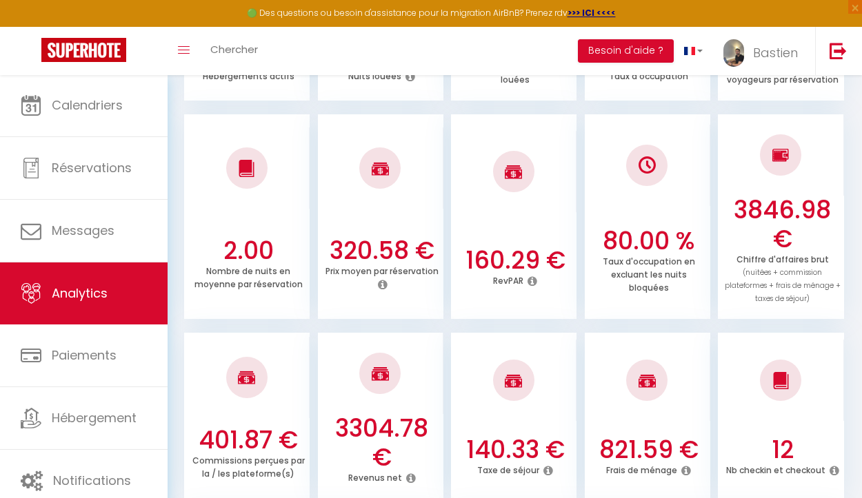
scroll to position [419, 0]
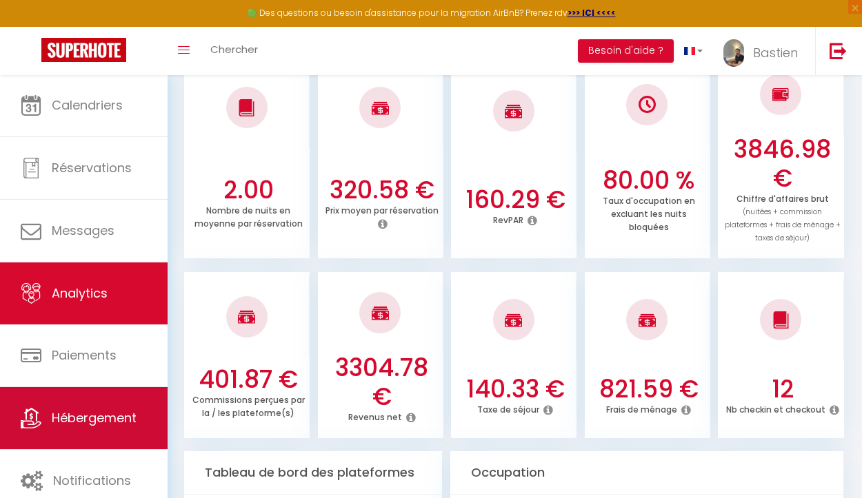
click at [90, 418] on span "Hébergement" at bounding box center [94, 418] width 85 height 17
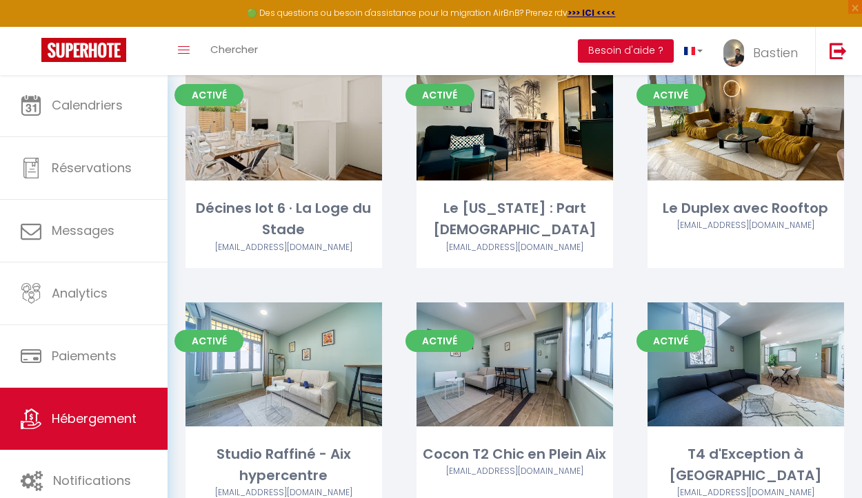
scroll to position [856, 0]
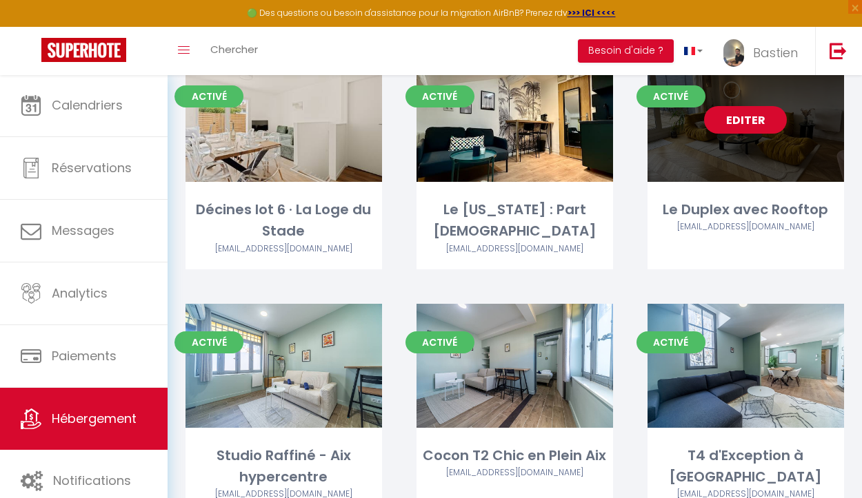
click at [743, 118] on link "Editer" at bounding box center [745, 120] width 83 height 28
click at [731, 121] on link "Editer" at bounding box center [745, 120] width 83 height 28
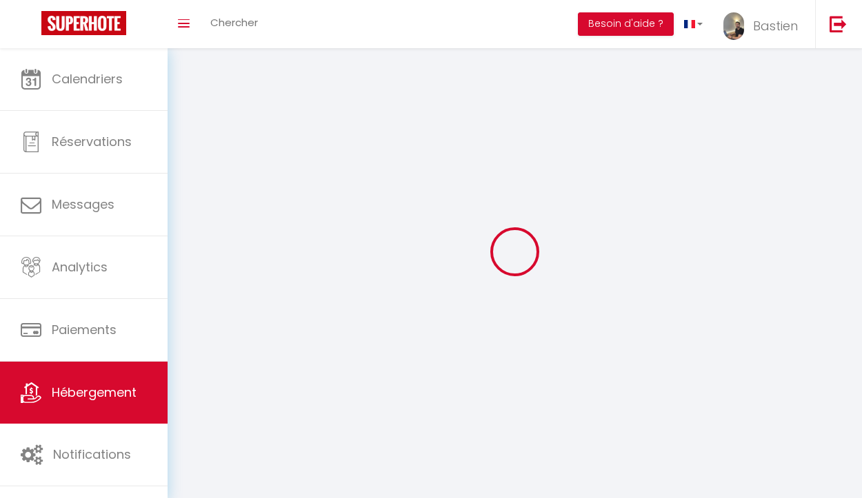
select select "1"
select select "28"
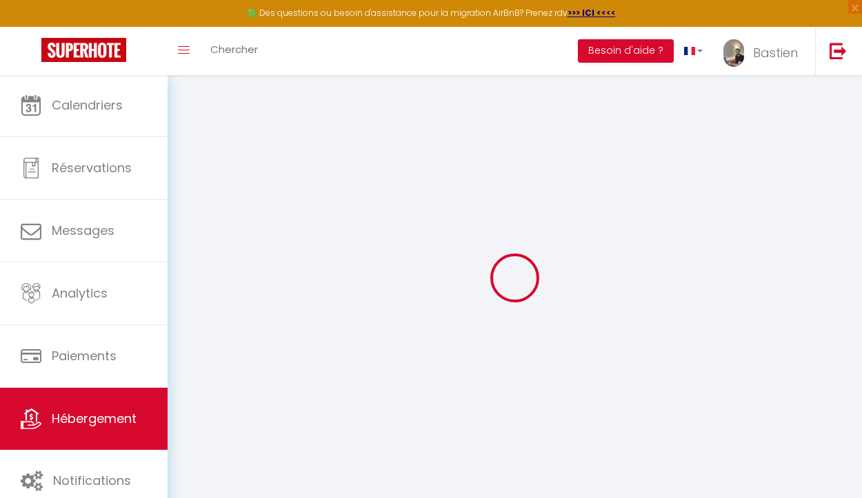
select select
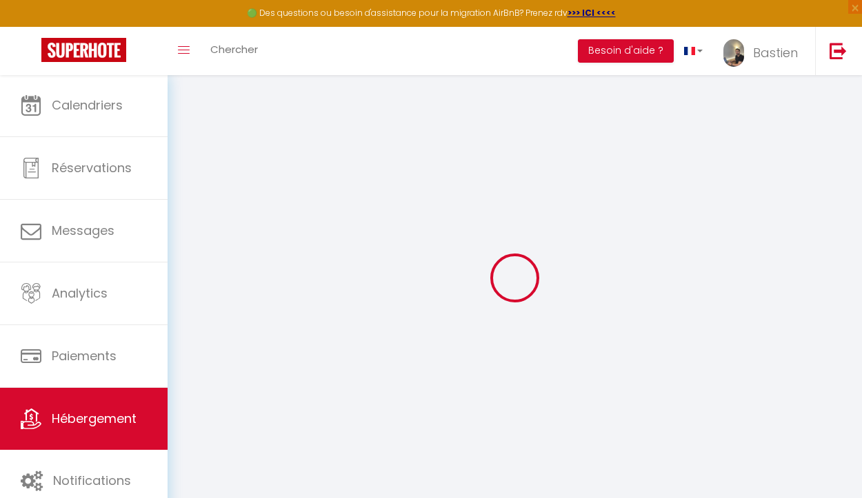
select select
checkbox input "false"
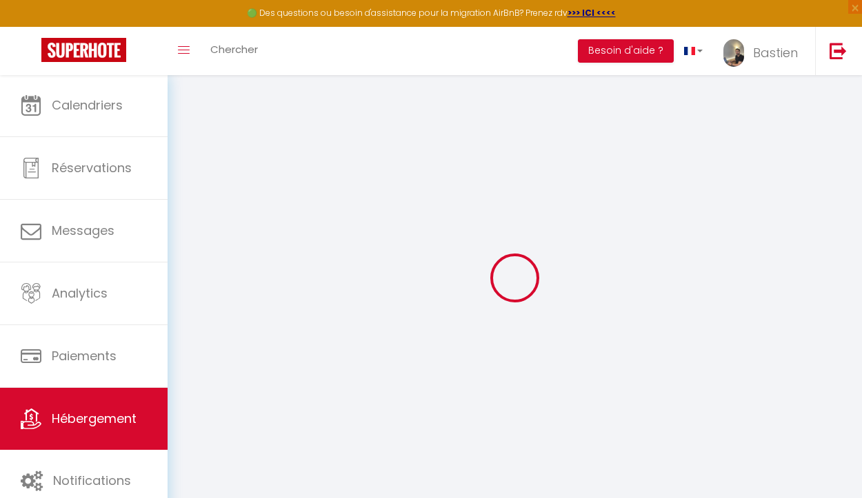
select select
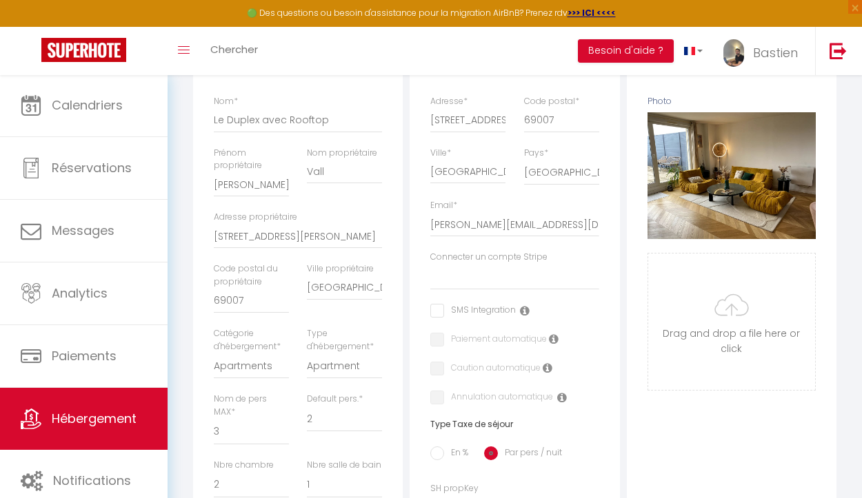
scroll to position [156, 0]
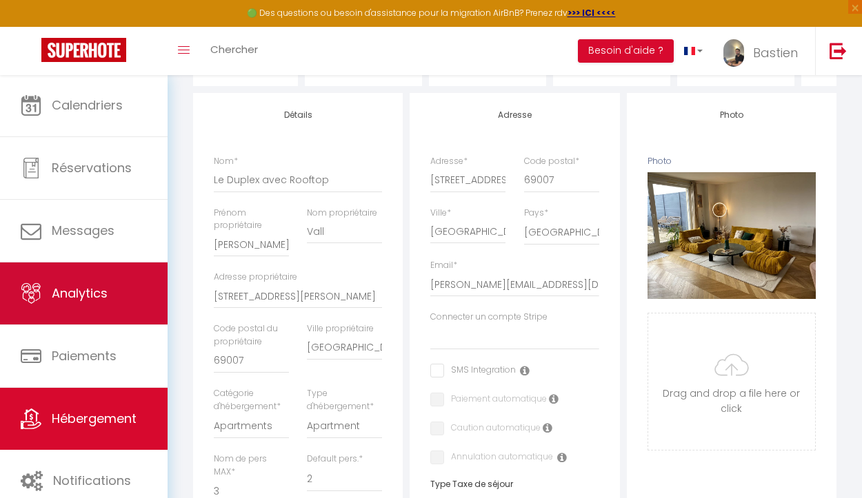
click at [117, 297] on link "Analytics" at bounding box center [84, 294] width 168 height 62
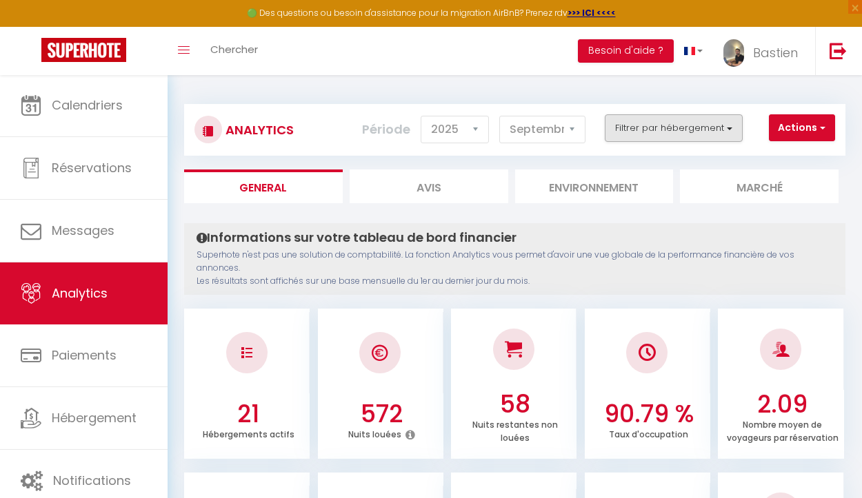
click at [656, 133] on button "Filtrer par hébergement" at bounding box center [674, 128] width 138 height 28
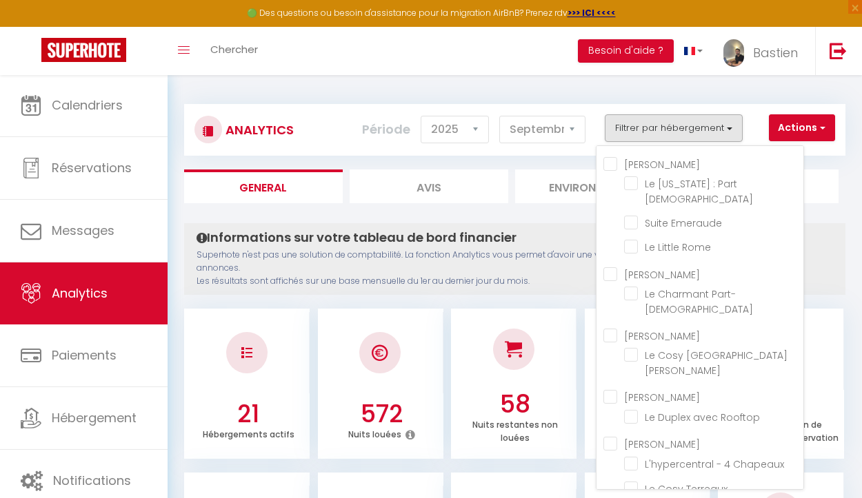
click at [613, 390] on VALL "[PERSON_NAME]" at bounding box center [703, 397] width 200 height 14
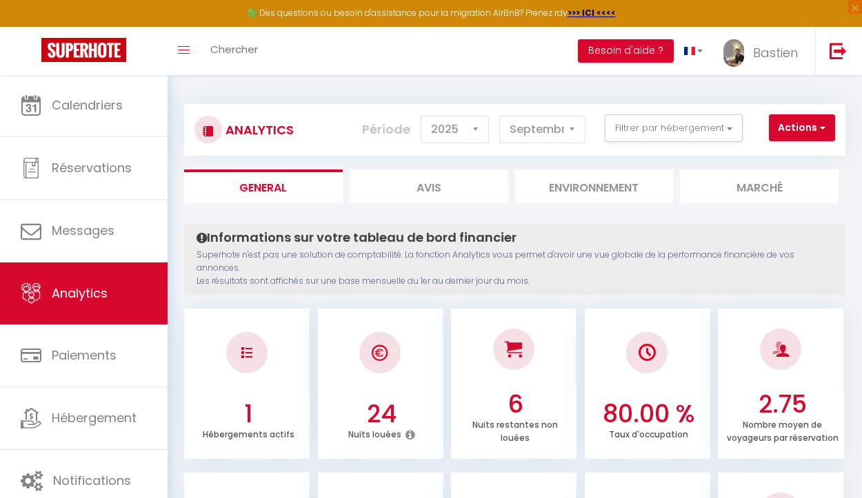
click at [687, 109] on div "Analytics Actions Génération SuperConciergerie Génération SuperAnalyzer Générat…" at bounding box center [514, 130] width 661 height 52
